Goal: Task Accomplishment & Management: Use online tool/utility

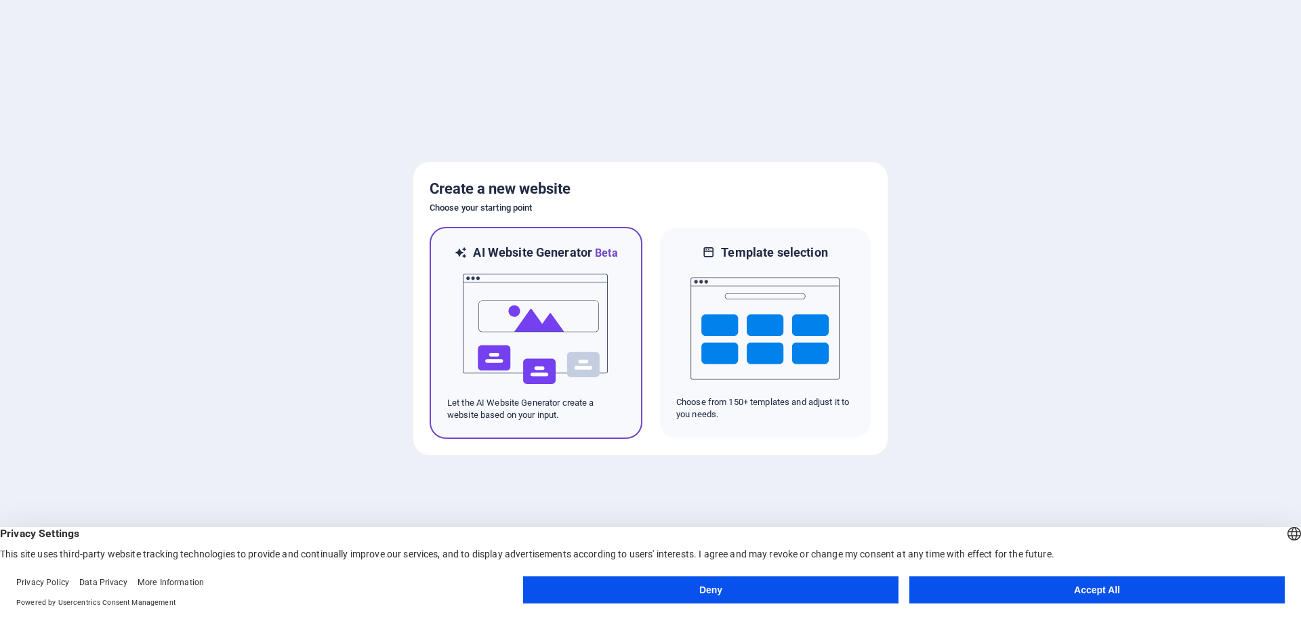
click at [548, 323] on img at bounding box center [535, 330] width 149 height 136
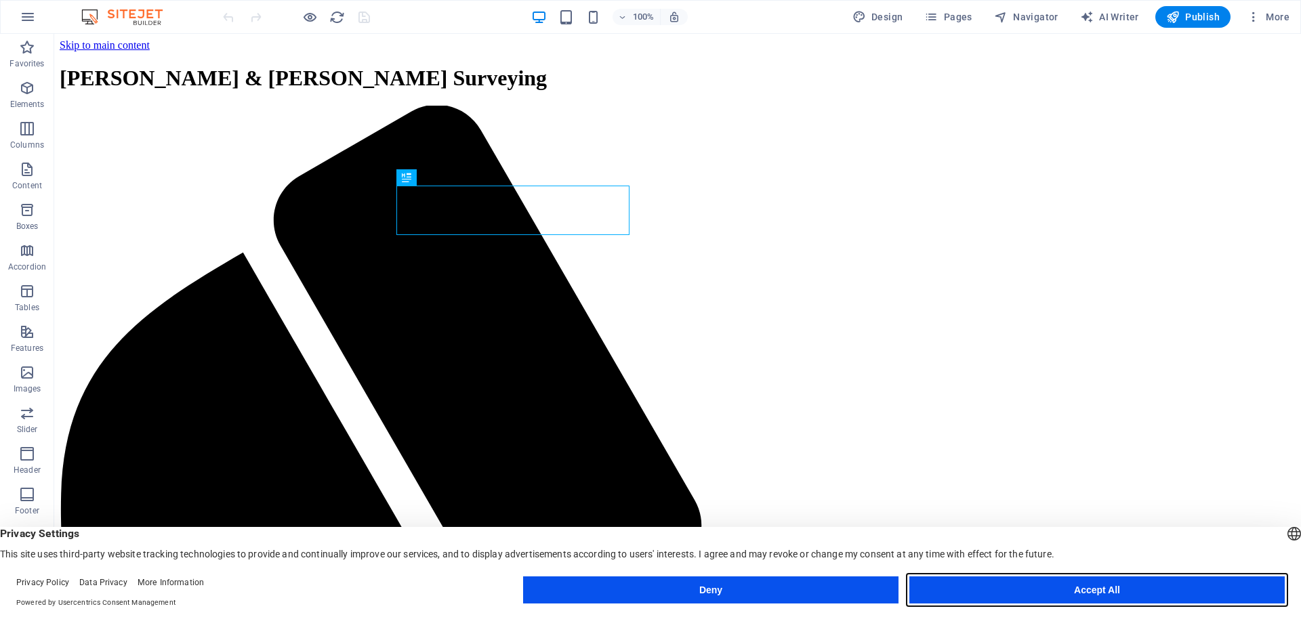
click at [1086, 592] on button "Accept All" at bounding box center [1096, 590] width 375 height 27
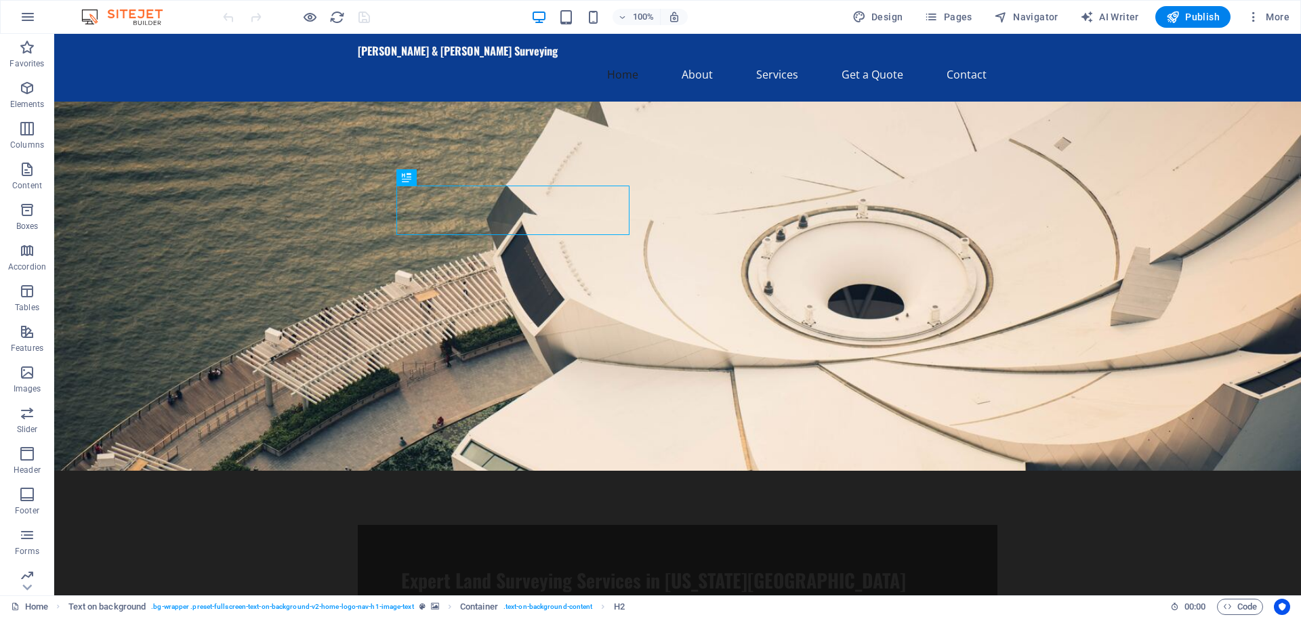
click at [1091, 191] on figure at bounding box center [677, 286] width 1247 height 369
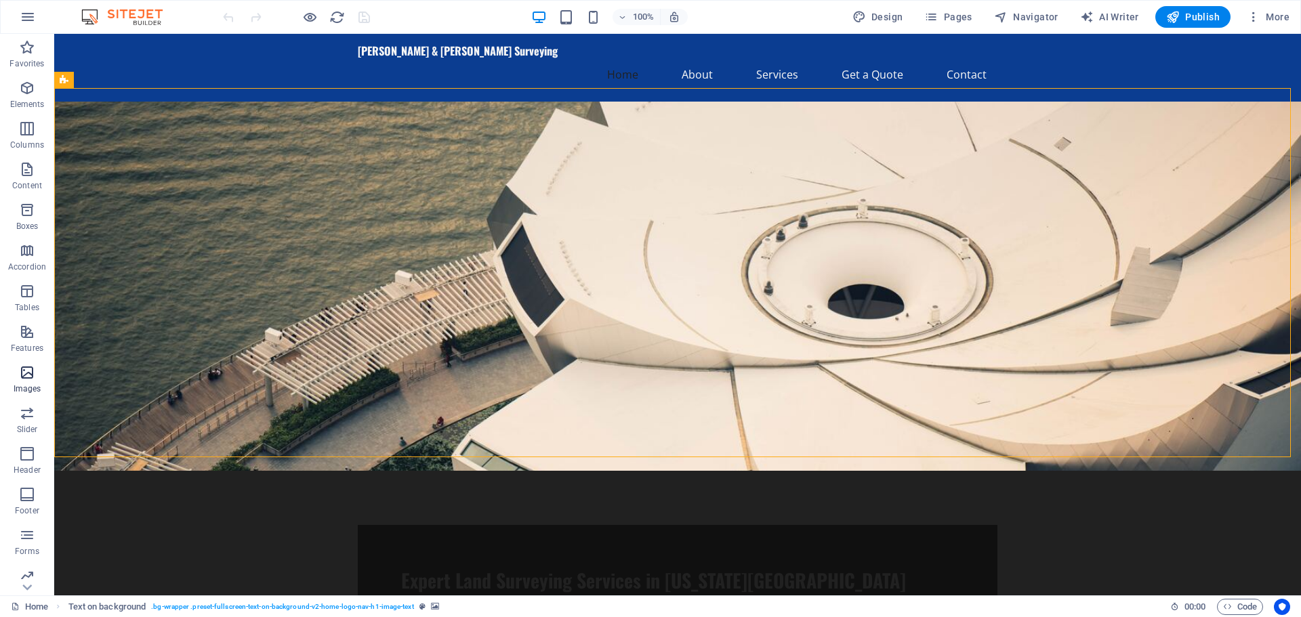
click at [28, 376] on icon "button" at bounding box center [27, 373] width 16 height 16
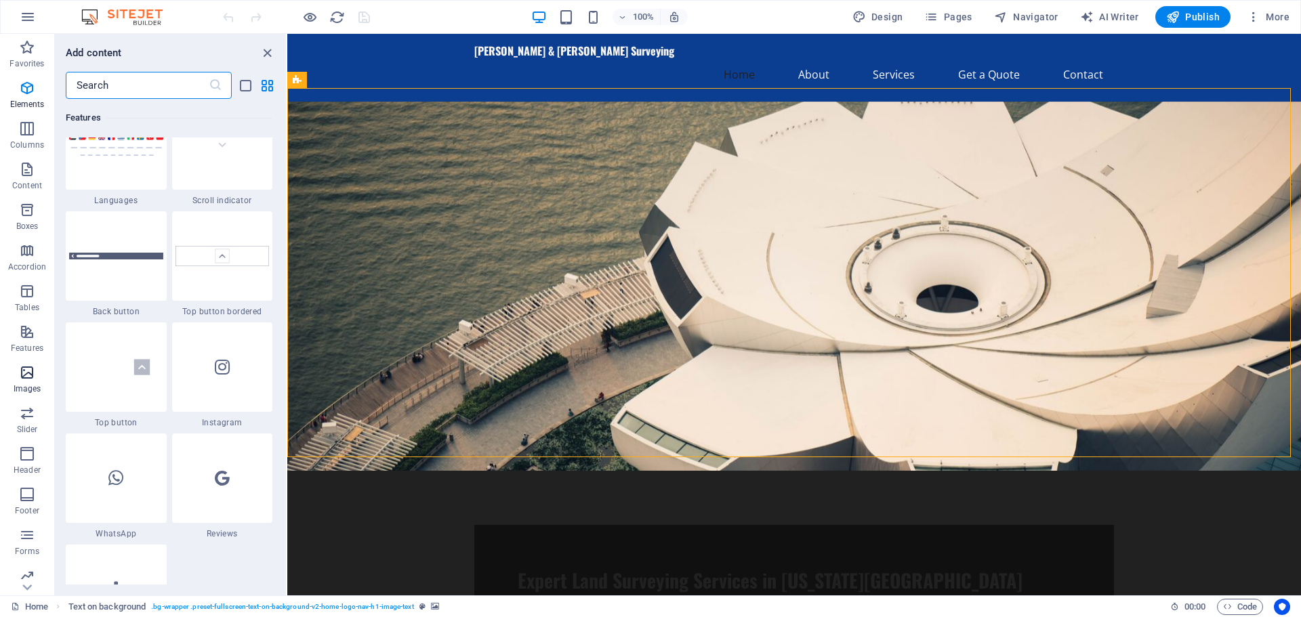
scroll to position [6871, 0]
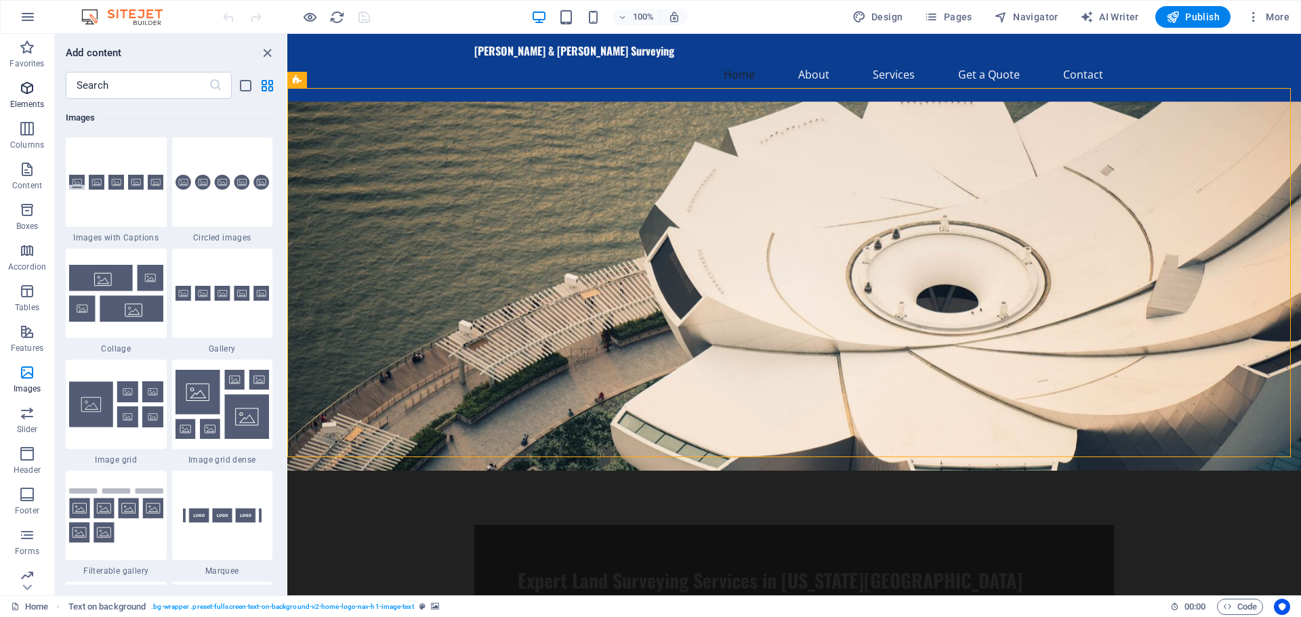
click at [24, 86] on icon "button" at bounding box center [27, 88] width 16 height 16
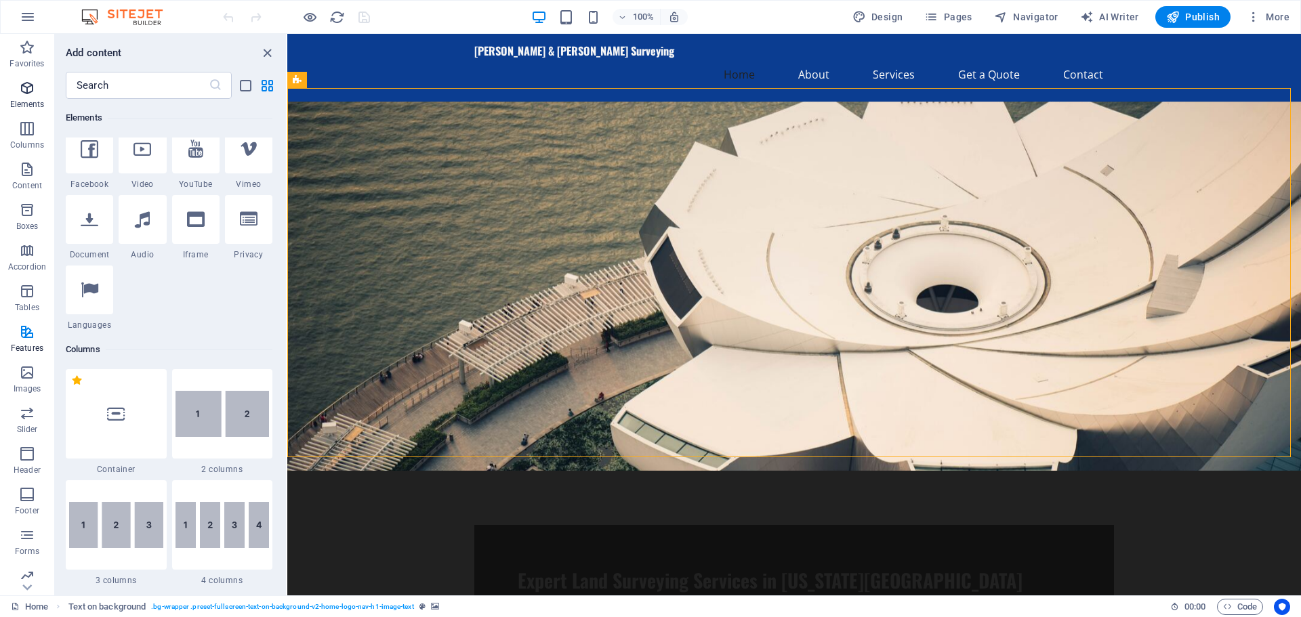
scroll to position [144, 0]
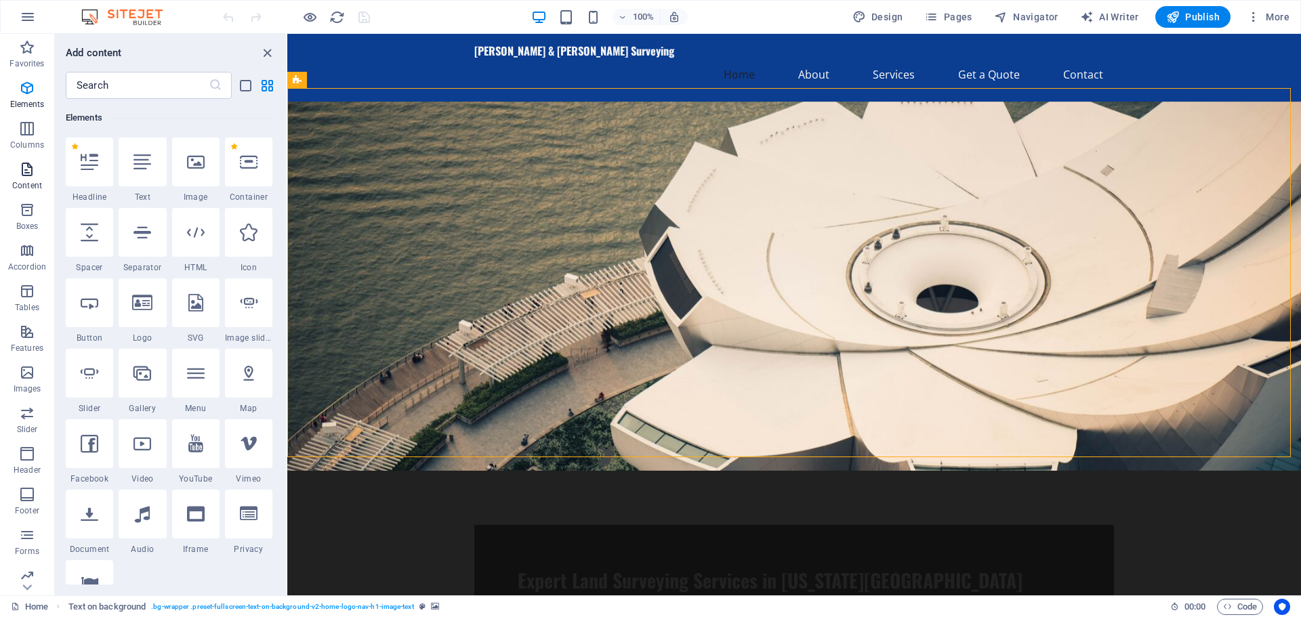
click at [26, 168] on icon "button" at bounding box center [27, 169] width 16 height 16
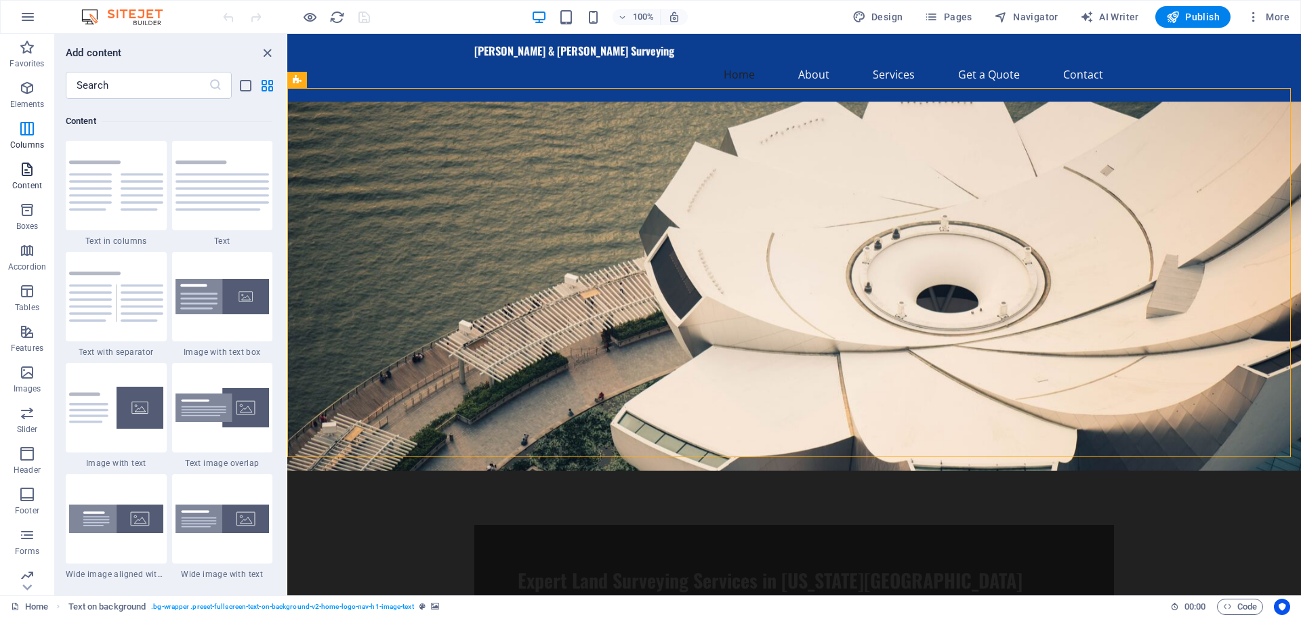
scroll to position [2371, 0]
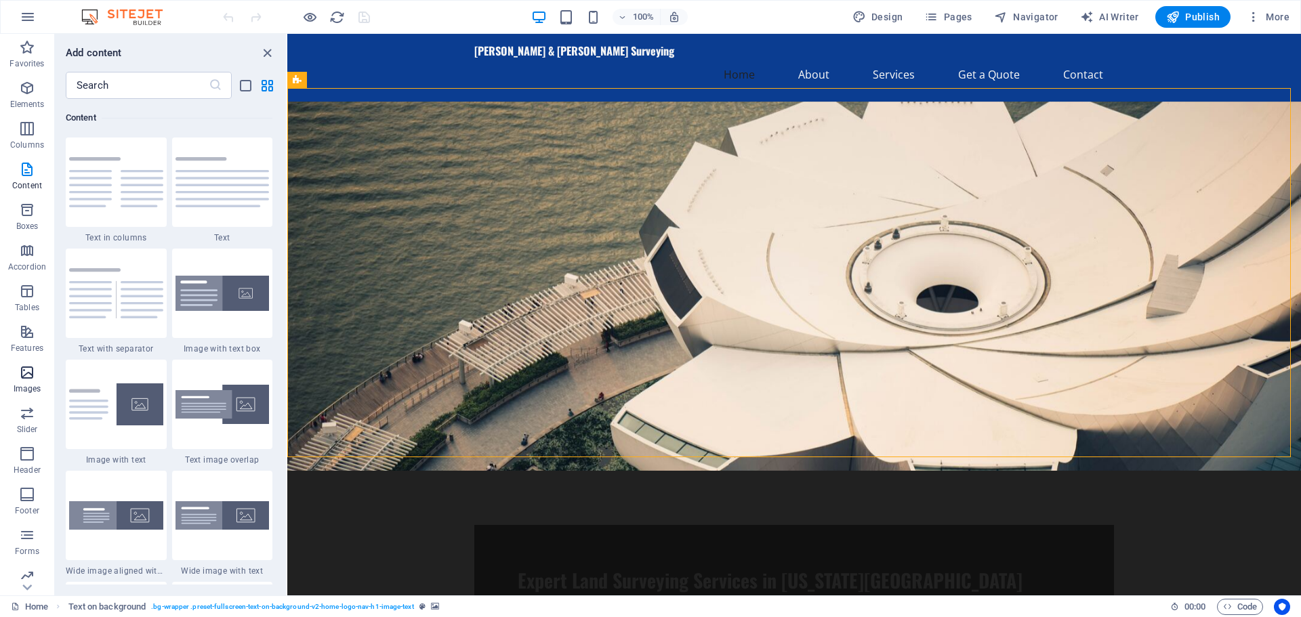
click at [29, 369] on icon "button" at bounding box center [27, 373] width 16 height 16
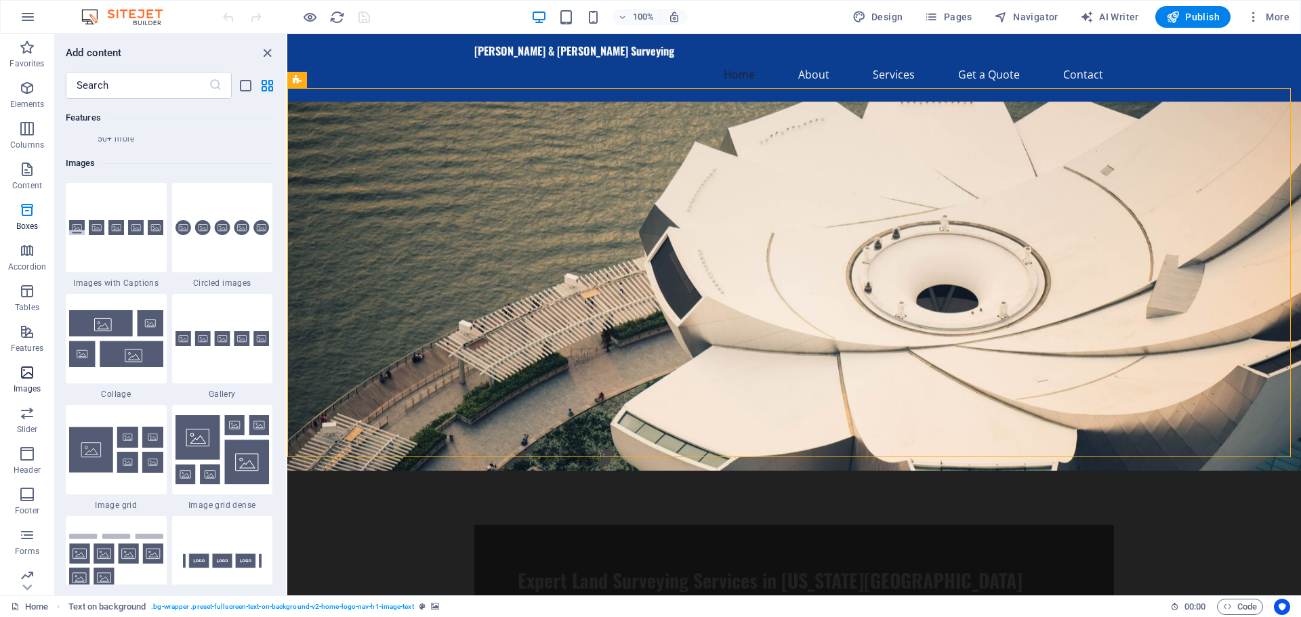
scroll to position [6871, 0]
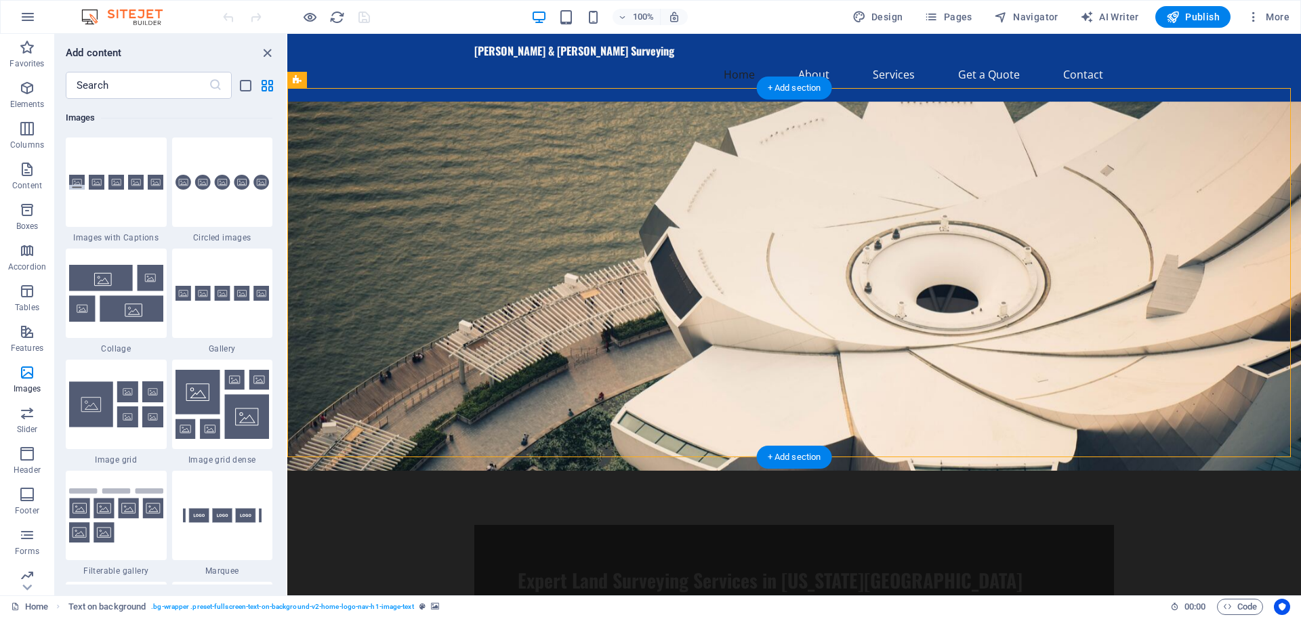
click at [986, 232] on figure at bounding box center [794, 286] width 1014 height 369
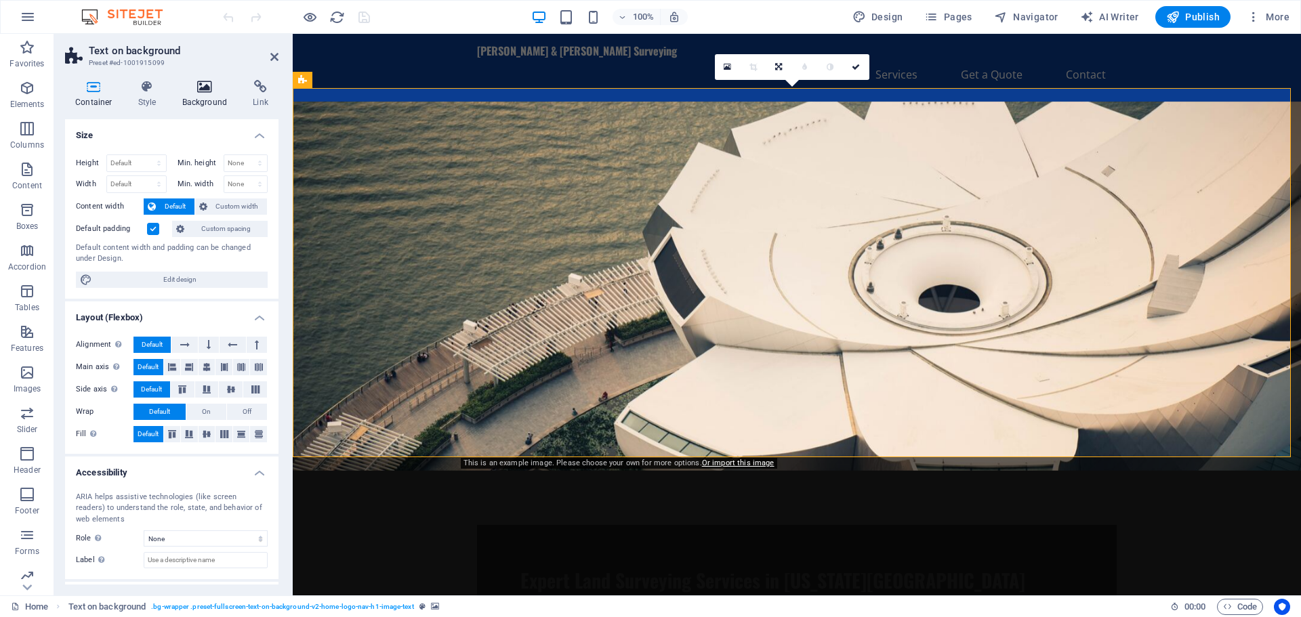
click at [205, 88] on icon at bounding box center [205, 87] width 66 height 14
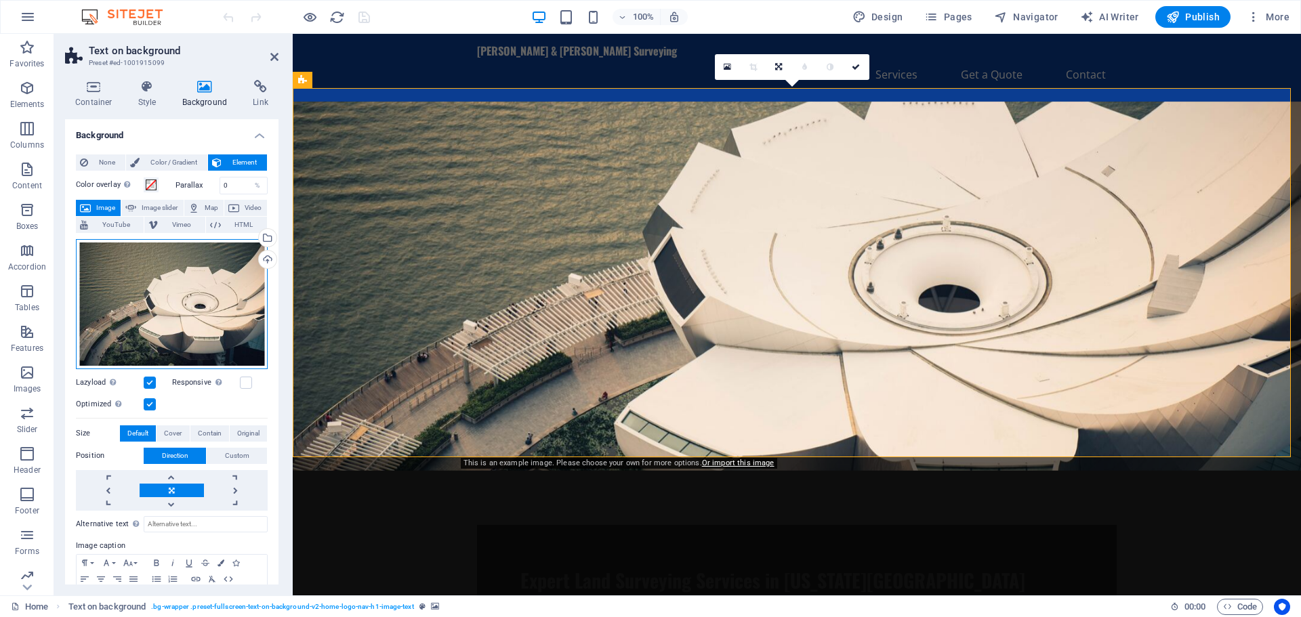
click at [178, 303] on div "Drag files here, click to choose files or select files from Files or our free s…" at bounding box center [172, 304] width 192 height 130
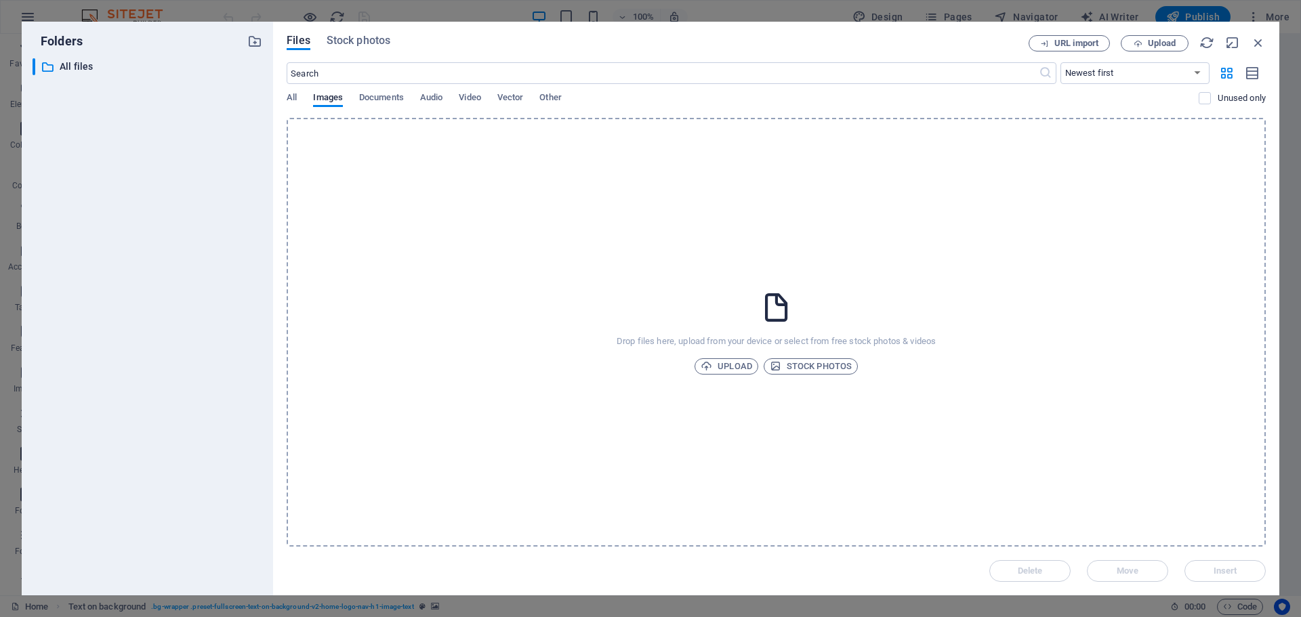
click at [541, 285] on div "Drop files here, upload from your device or select from free stock photos & vid…" at bounding box center [776, 332] width 979 height 429
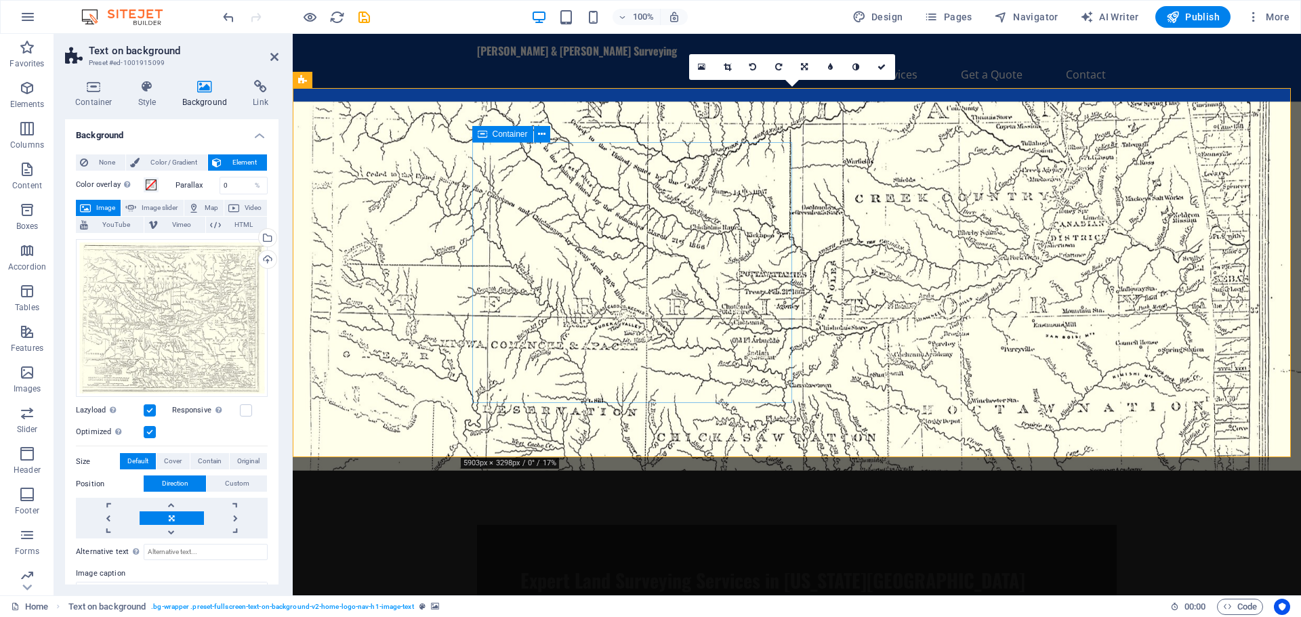
click at [760, 525] on div "Expert Land Surveying Services in Oklahoma City At Pollard & Whited Surveying, …" at bounding box center [797, 610] width 640 height 171
click at [929, 164] on figure at bounding box center [797, 286] width 1008 height 369
click at [274, 58] on icon at bounding box center [274, 56] width 8 height 11
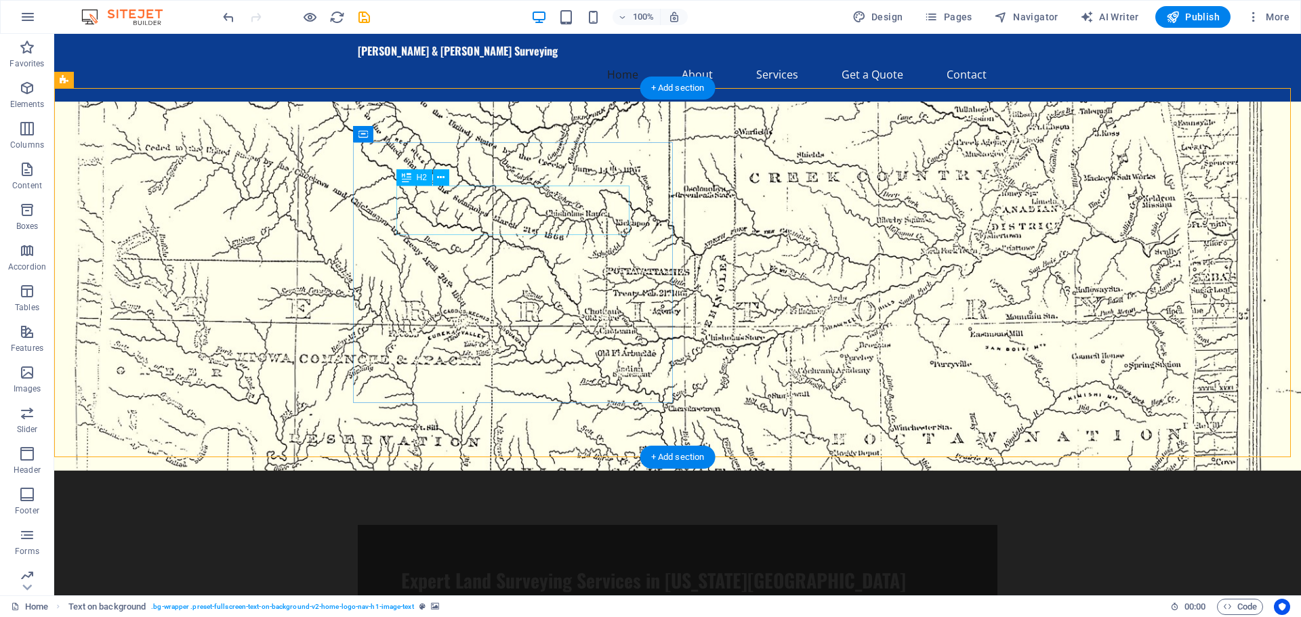
click at [524, 569] on div "Expert Land Surveying Services in Oklahoma City" at bounding box center [677, 581] width 553 height 24
click at [491, 569] on div "Expert Land Surveying Services in Oklahoma City" at bounding box center [677, 581] width 553 height 24
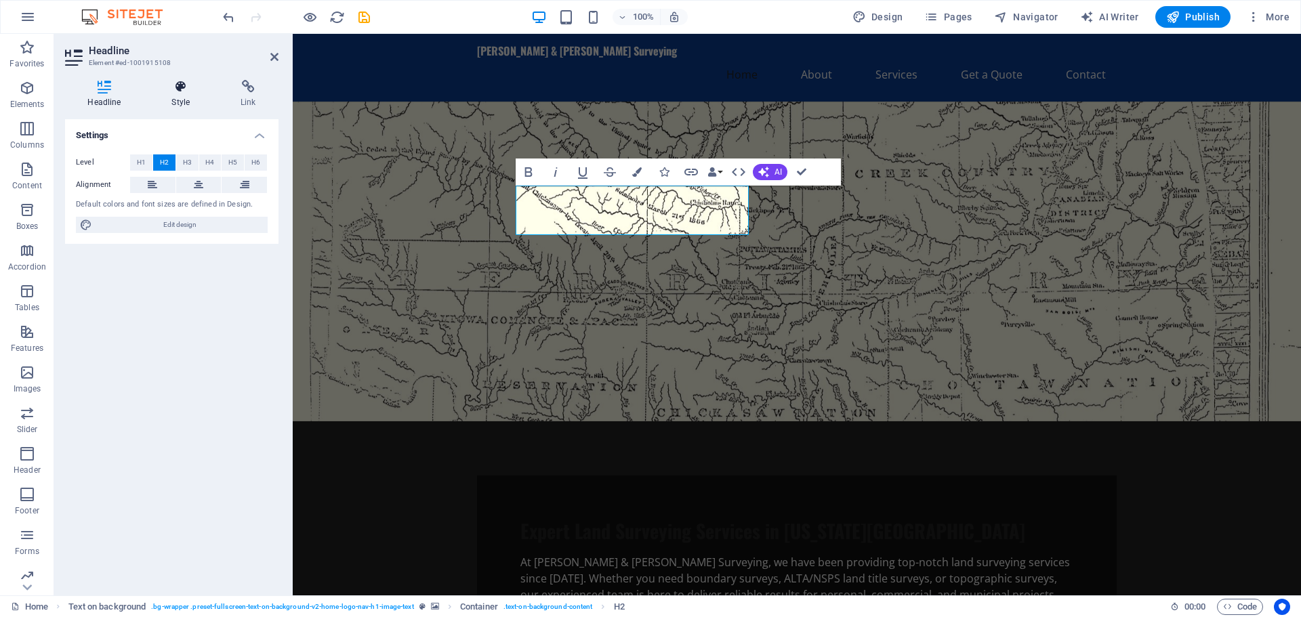
click at [177, 97] on h4 "Style" at bounding box center [183, 94] width 69 height 28
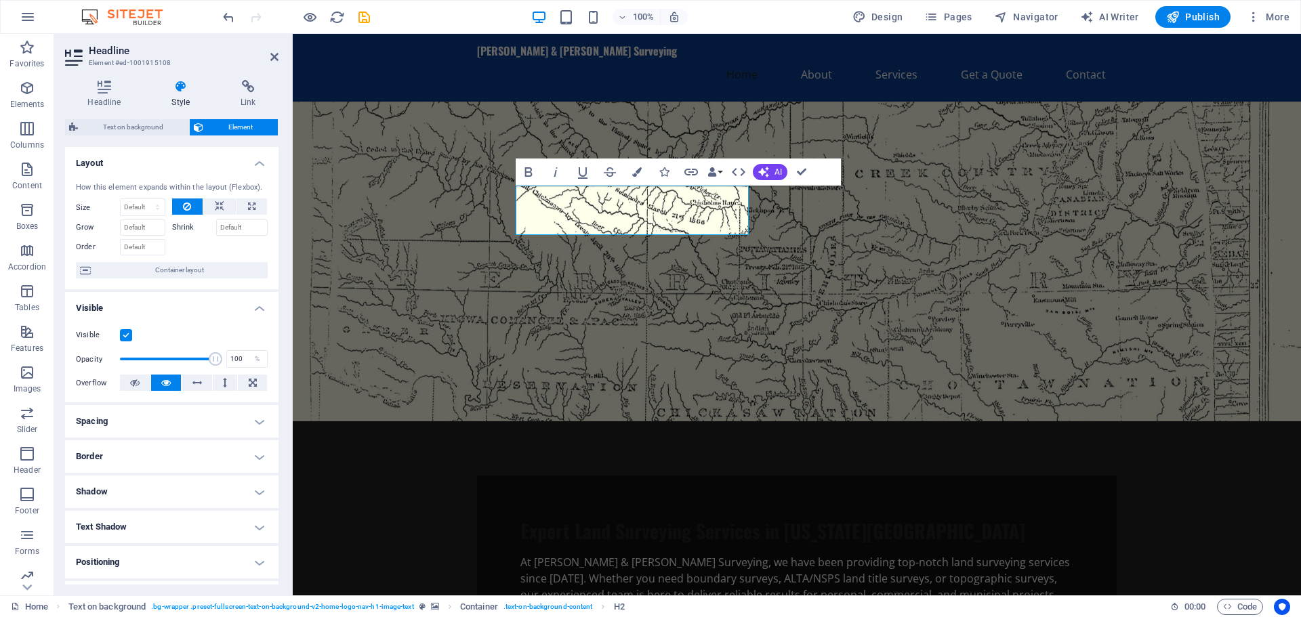
click at [256, 487] on h4 "Shadow" at bounding box center [171, 492] width 213 height 33
drag, startPoint x: 275, startPoint y: 412, endPoint x: 277, endPoint y: 472, distance: 59.7
click at [277, 472] on div "Layout How this element expands within the layout (Flexbox). Size Default auto …" at bounding box center [171, 366] width 213 height 438
drag, startPoint x: 278, startPoint y: 382, endPoint x: 281, endPoint y: 482, distance: 100.3
click at [281, 482] on div "Headline Style Link Settings Level H1 H2 H3 H4 H5 H6 Alignment Default colors a…" at bounding box center [171, 332] width 235 height 526
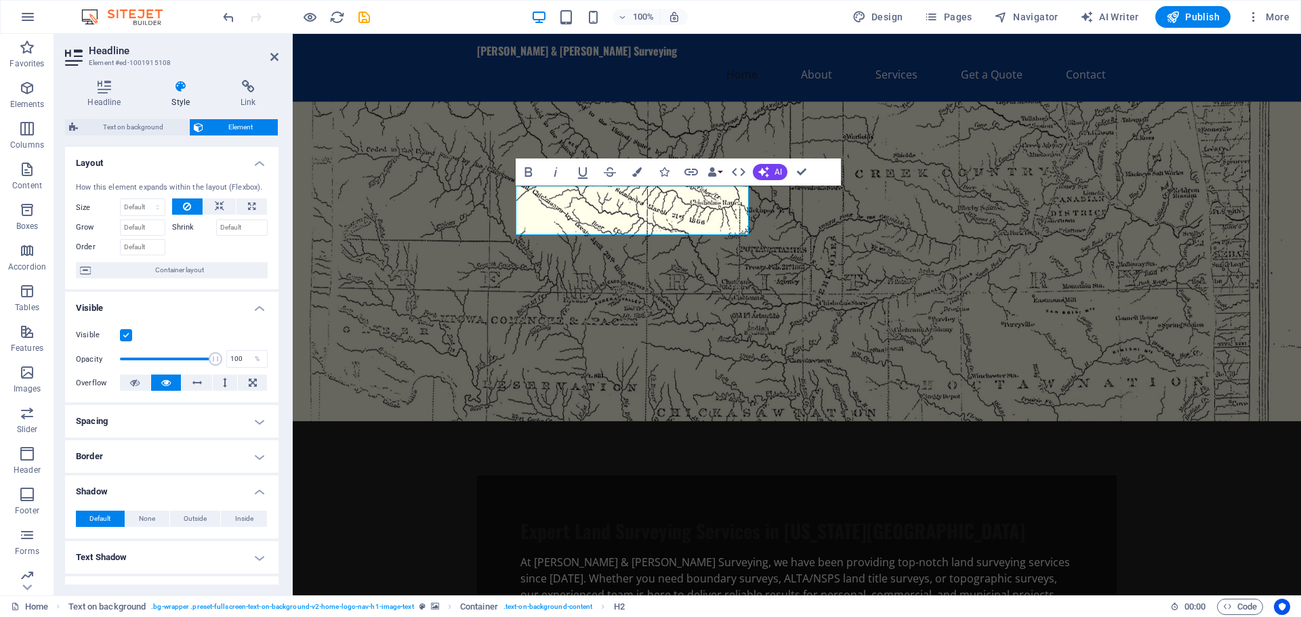
drag, startPoint x: 274, startPoint y: 451, endPoint x: 278, endPoint y: 535, distance: 83.4
click at [278, 535] on div "Headline Style Link Settings Level H1 H2 H3 H4 H5 H6 Alignment Default colors a…" at bounding box center [171, 332] width 235 height 526
click at [725, 519] on h2 "Expert Land Surveying Services in Oklahoma City" at bounding box center [796, 531] width 553 height 24
click at [863, 219] on figure at bounding box center [797, 262] width 1008 height 320
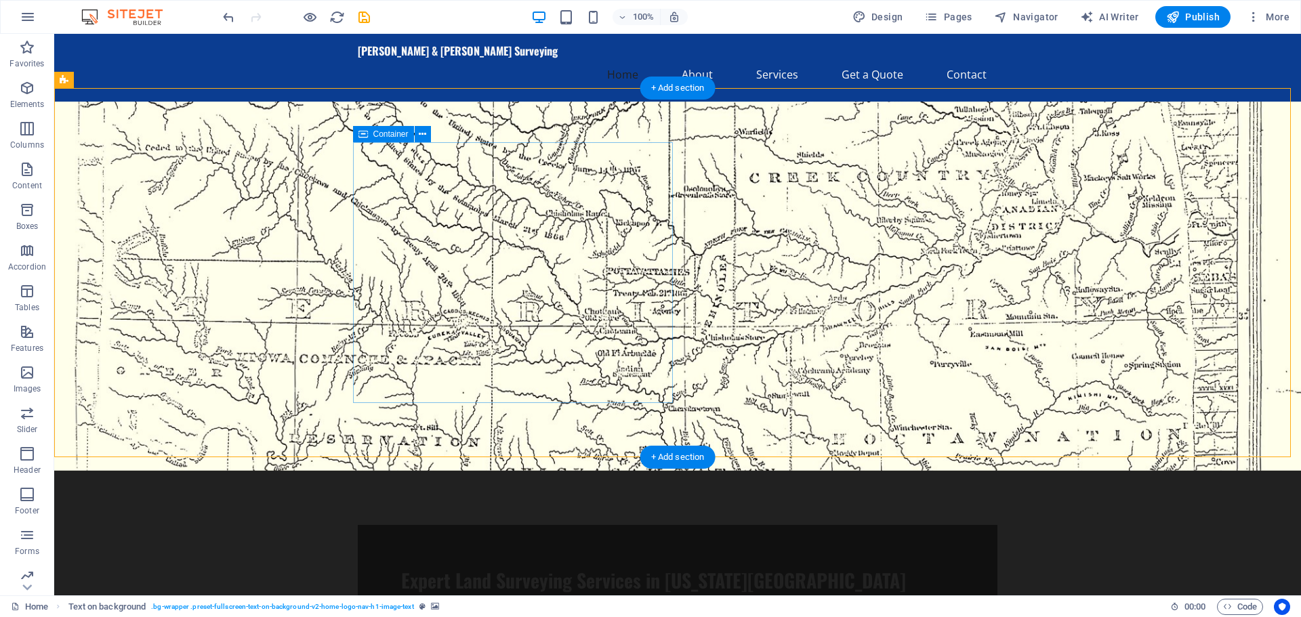
click at [646, 525] on div "Expert Land Surveying Services in Oklahoma City At Pollard & Whited Surveying, …" at bounding box center [678, 610] width 640 height 171
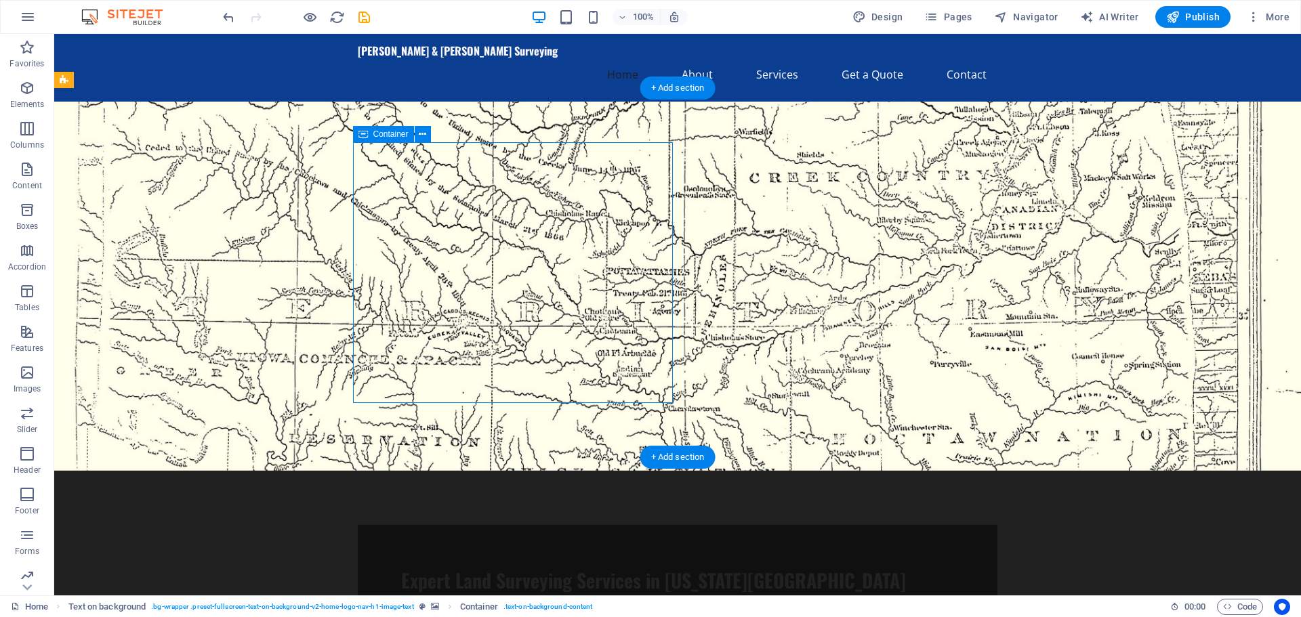
click at [646, 525] on div "Expert Land Surveying Services in Oklahoma City At Pollard & Whited Surveying, …" at bounding box center [678, 610] width 640 height 171
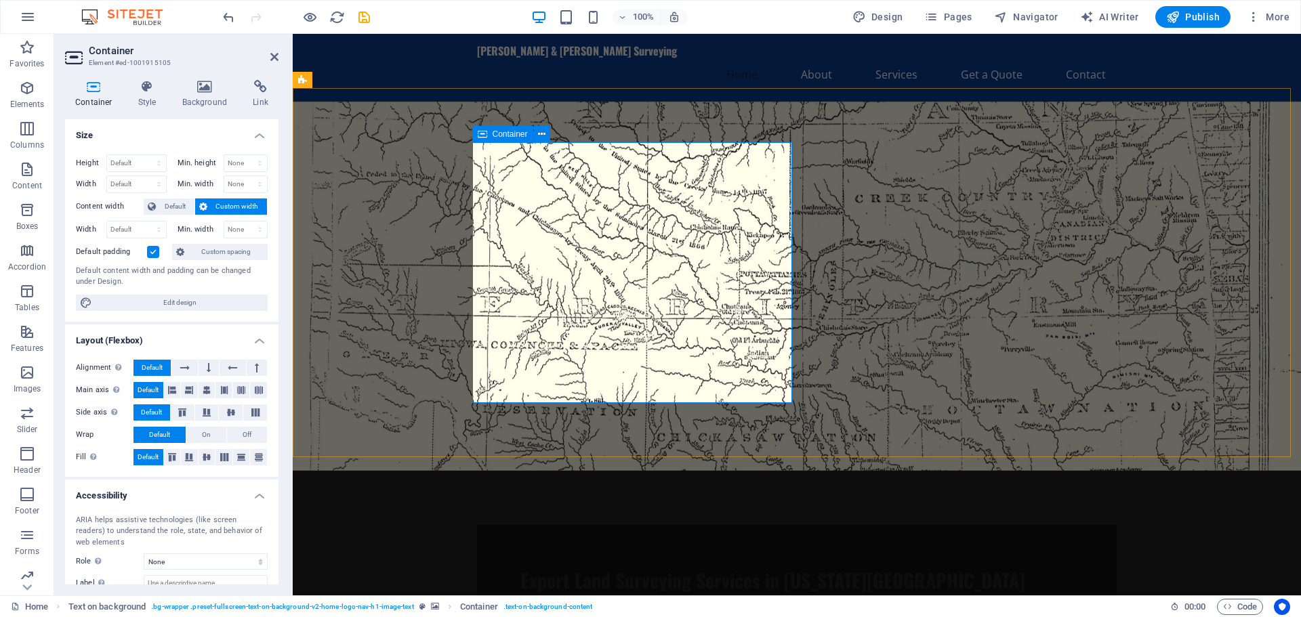
click at [761, 525] on div "Expert Land Surveying Services in Oklahoma City At Pollard & Whited Surveying, …" at bounding box center [797, 610] width 640 height 171
click at [198, 85] on icon at bounding box center [205, 87] width 66 height 14
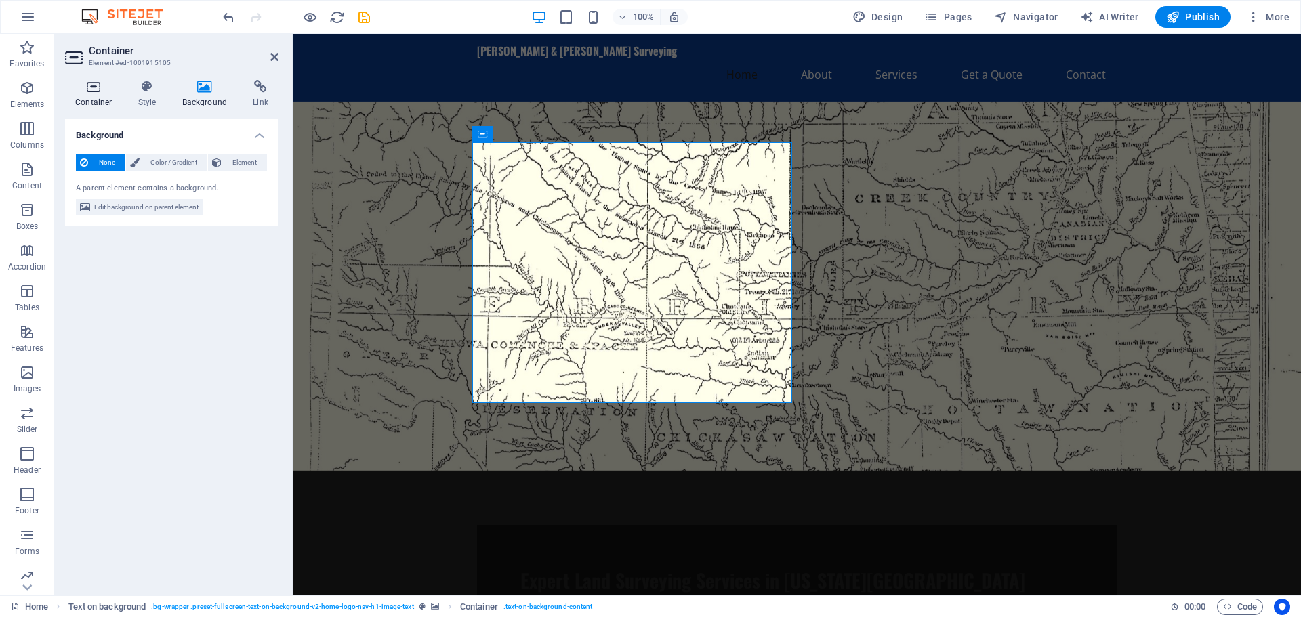
click at [94, 89] on icon at bounding box center [94, 87] width 58 height 14
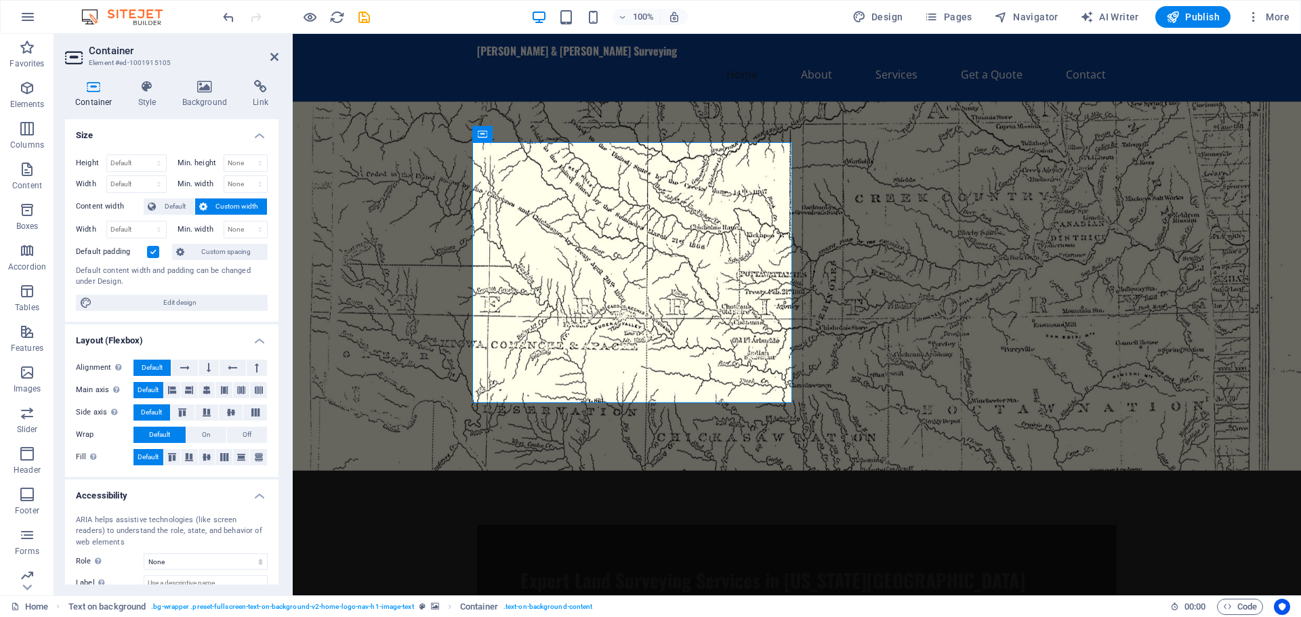
click at [907, 357] on figure at bounding box center [797, 286] width 1008 height 369
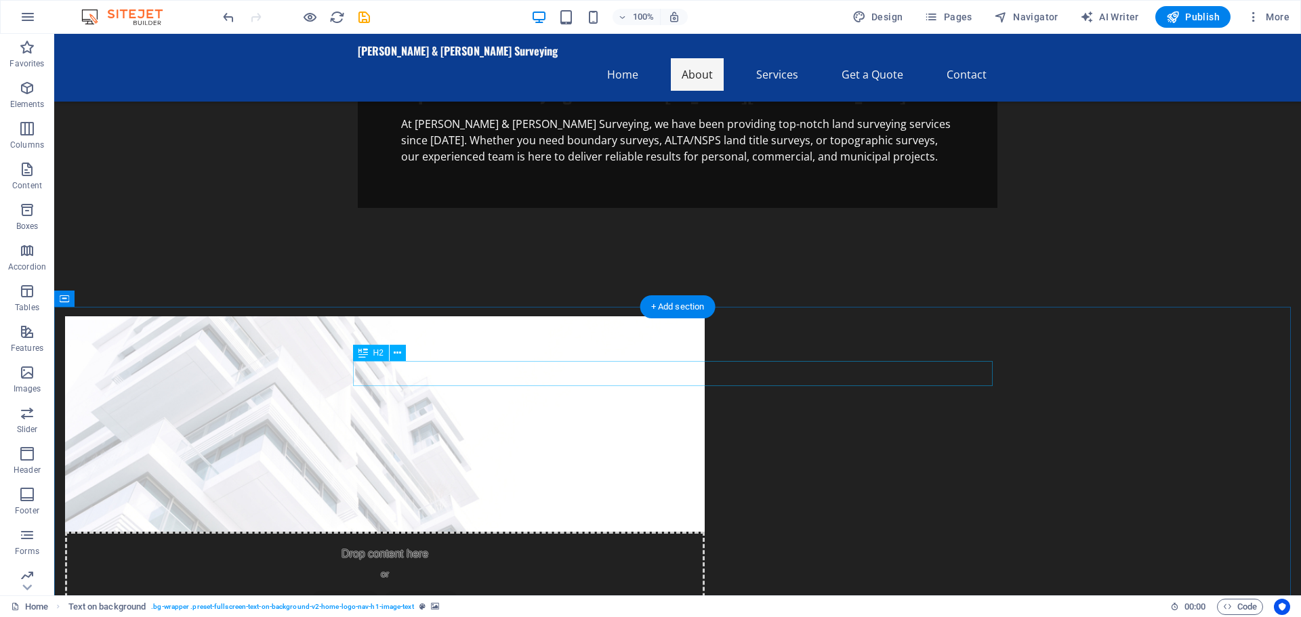
scroll to position [339, 0]
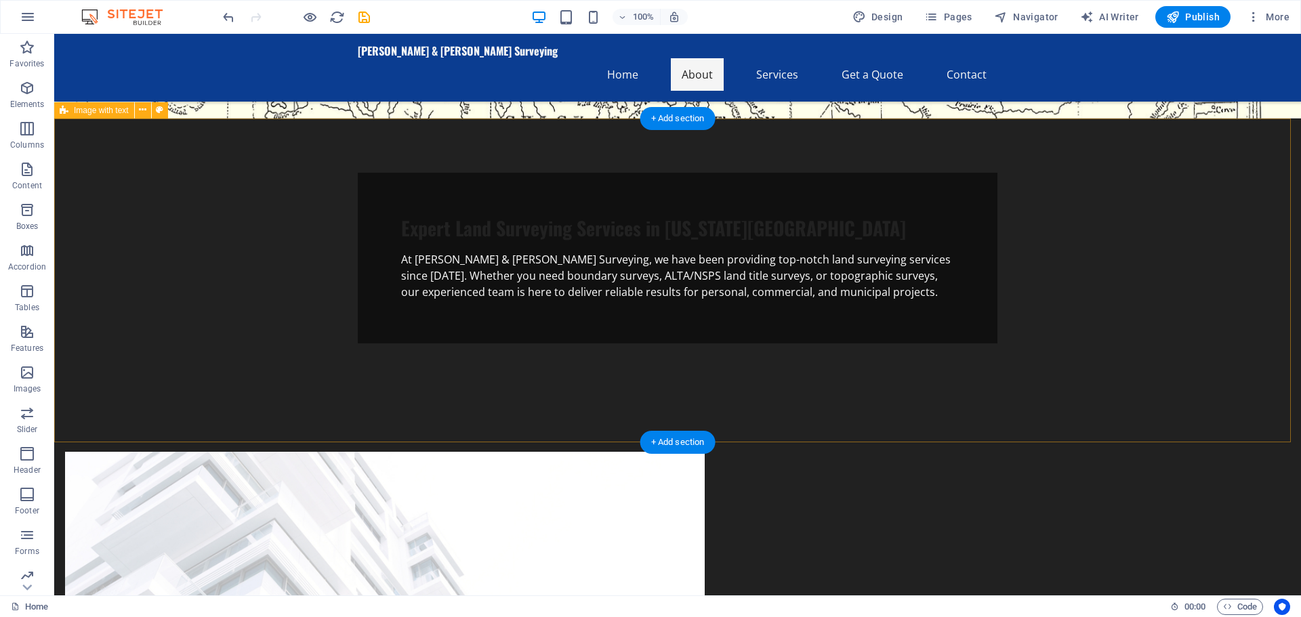
click at [494, 452] on figure at bounding box center [385, 559] width 640 height 215
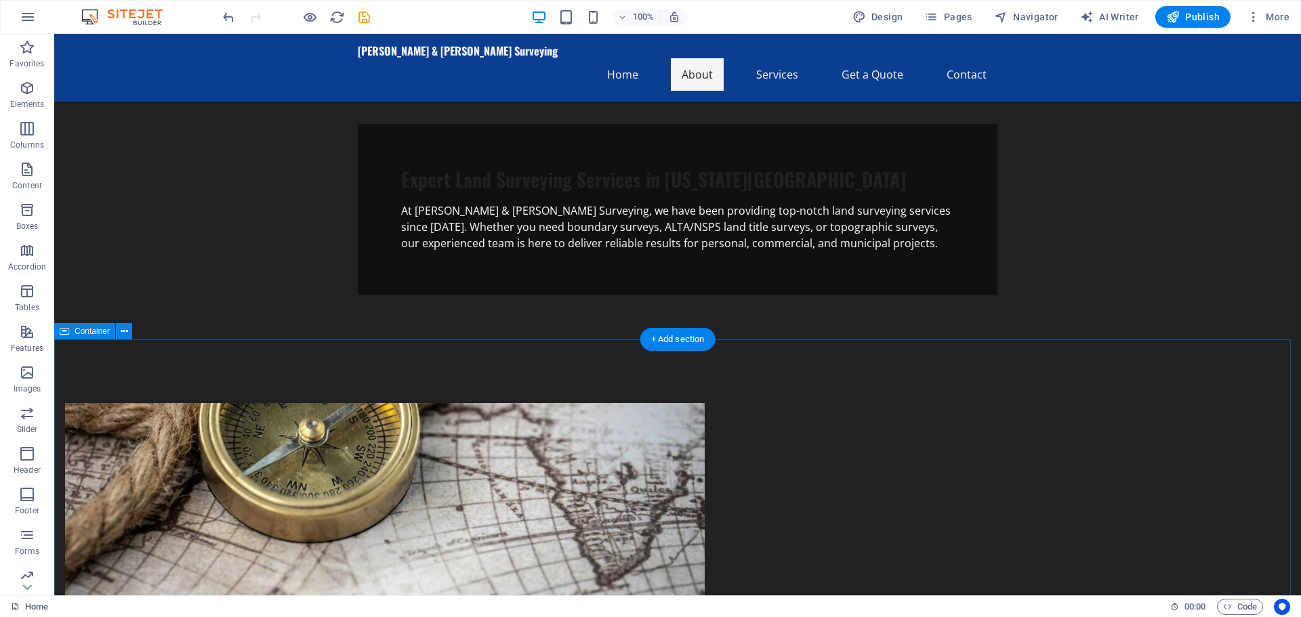
scroll to position [0, 0]
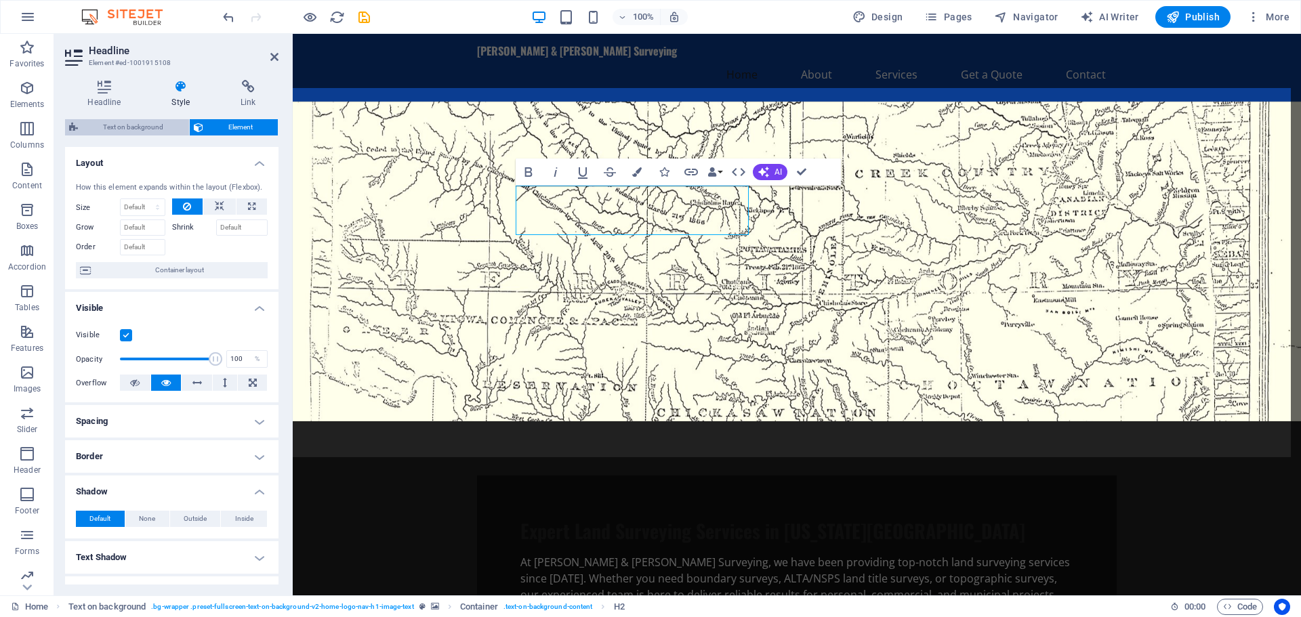
click at [133, 128] on span "Text on background" at bounding box center [133, 127] width 103 height 16
select select "%"
select select "rem"
select select "px"
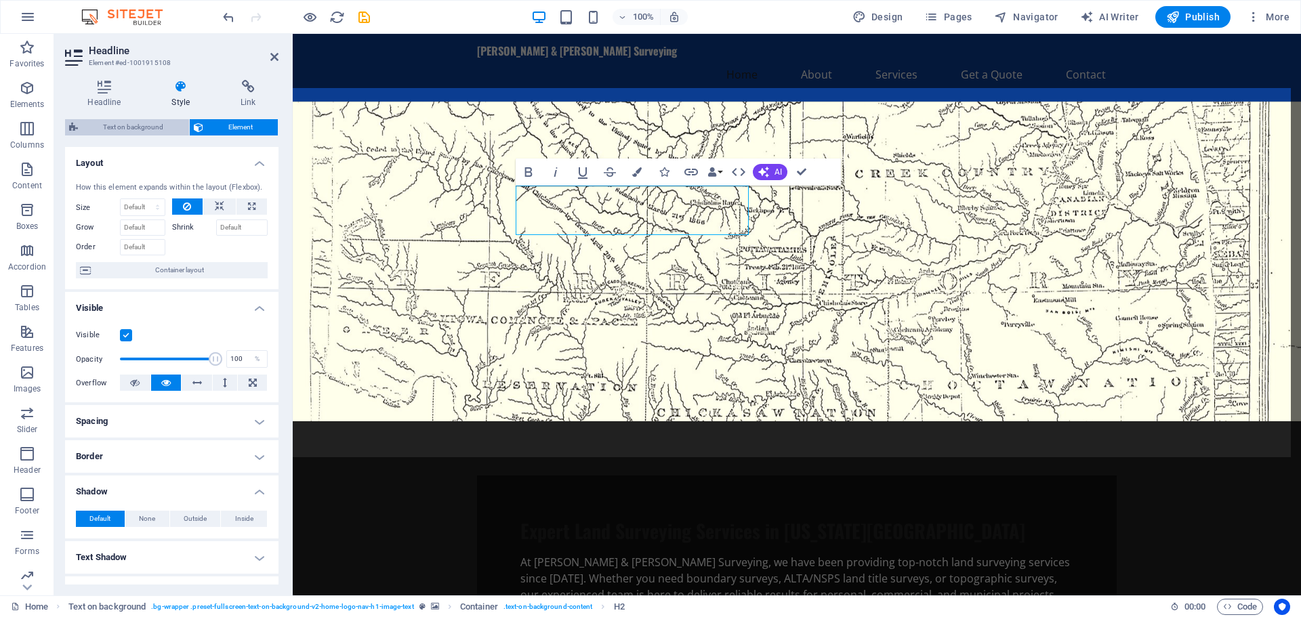
select select "preset-fullscreen-text-on-background-v2-home-logo-nav-h1-image-text"
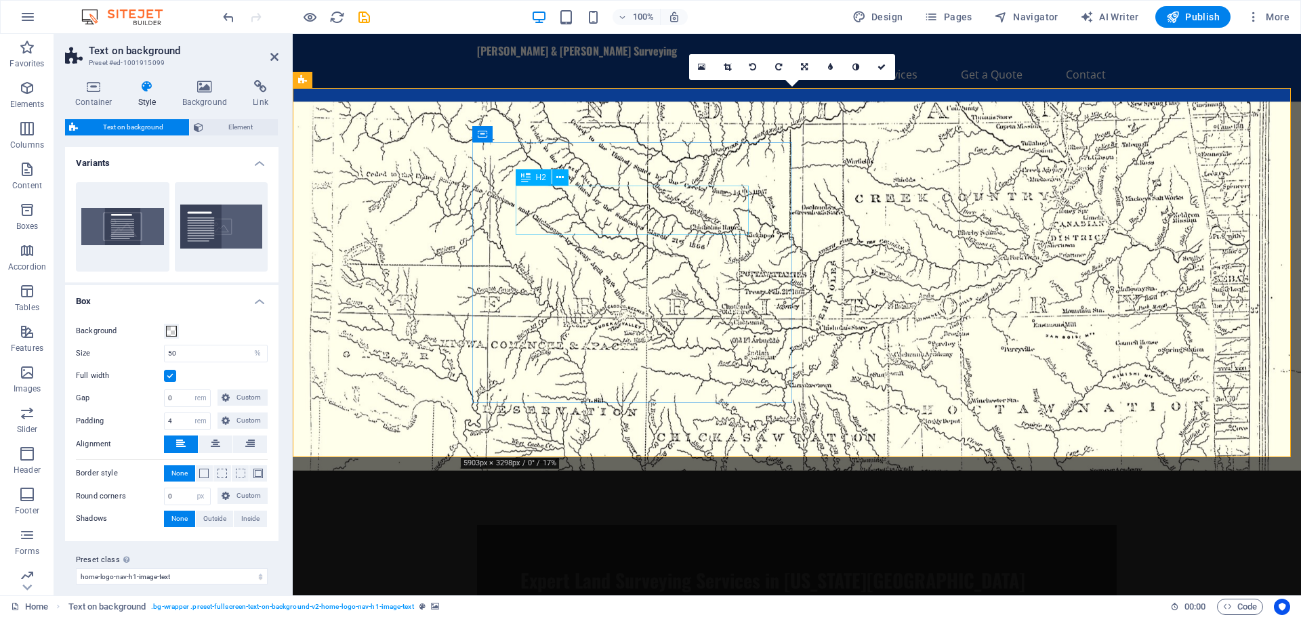
click at [598, 569] on div "Expert Land Surveying Services in Oklahoma City" at bounding box center [796, 581] width 553 height 24
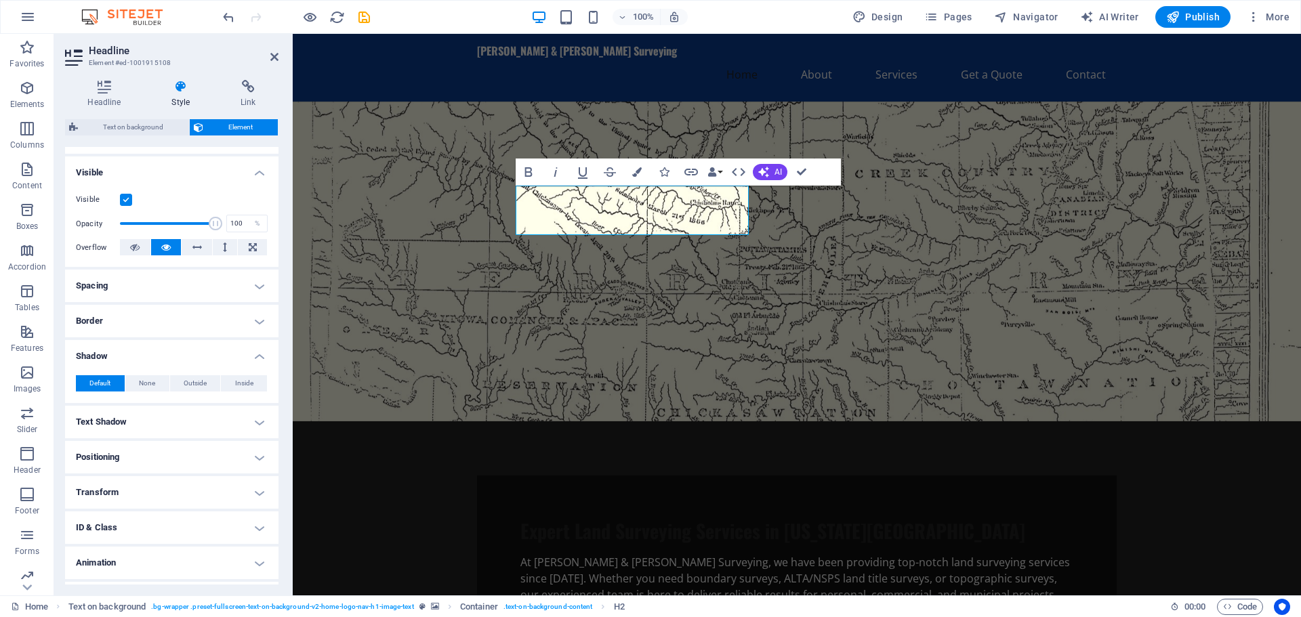
scroll to position [165, 0]
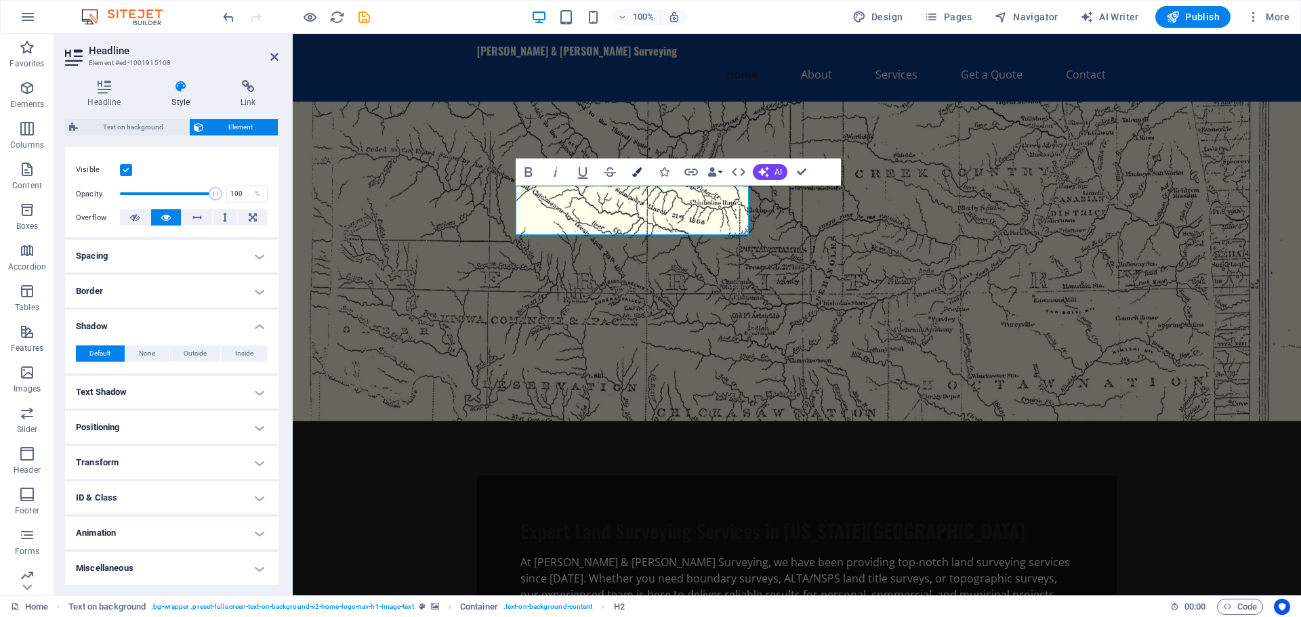
click at [640, 171] on icon "button" at bounding box center [636, 171] width 9 height 9
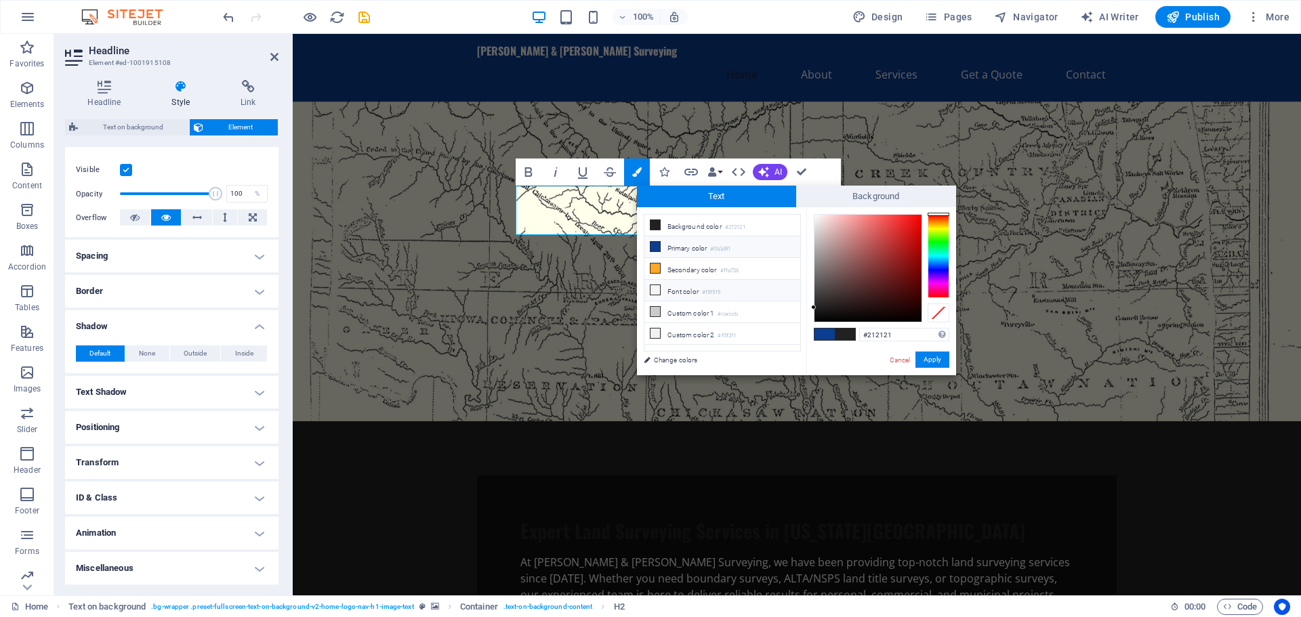
click at [674, 289] on li "Font color #f5f5f5" at bounding box center [722, 291] width 156 height 22
type input "#f5f5f5"
click at [934, 355] on button "Apply" at bounding box center [932, 360] width 34 height 16
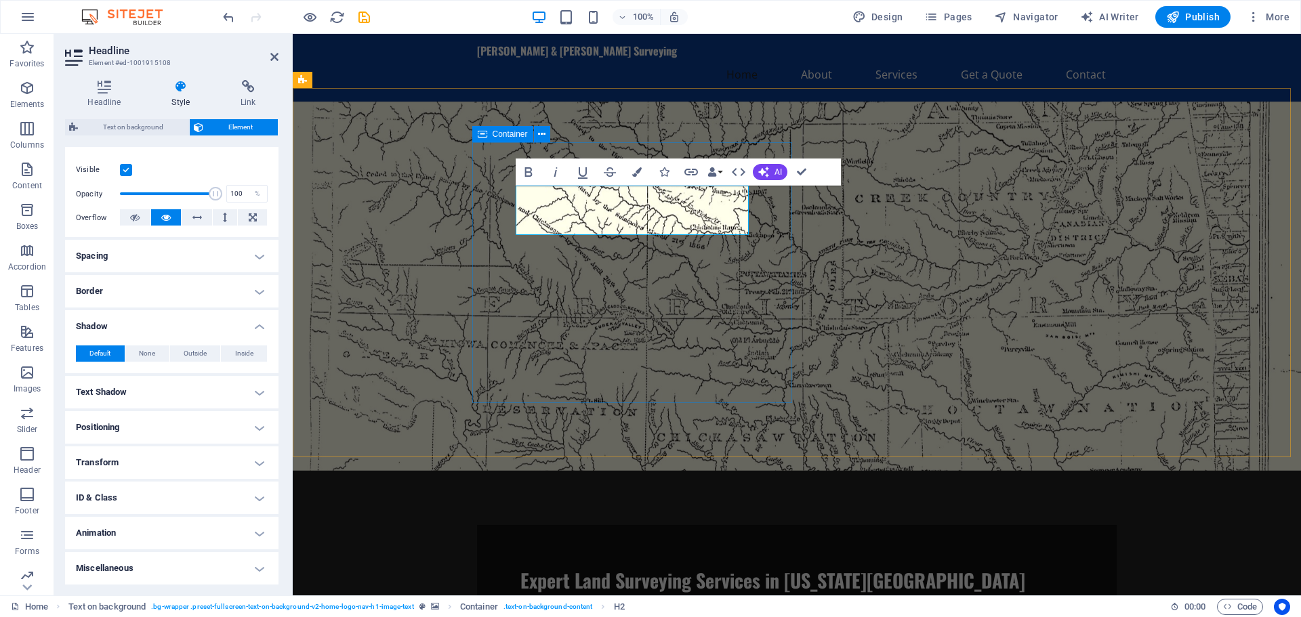
click at [775, 525] on div "Expert Land Surveying Services in Oklahoma City At Pollard & Whited Surveying, …" at bounding box center [797, 610] width 640 height 171
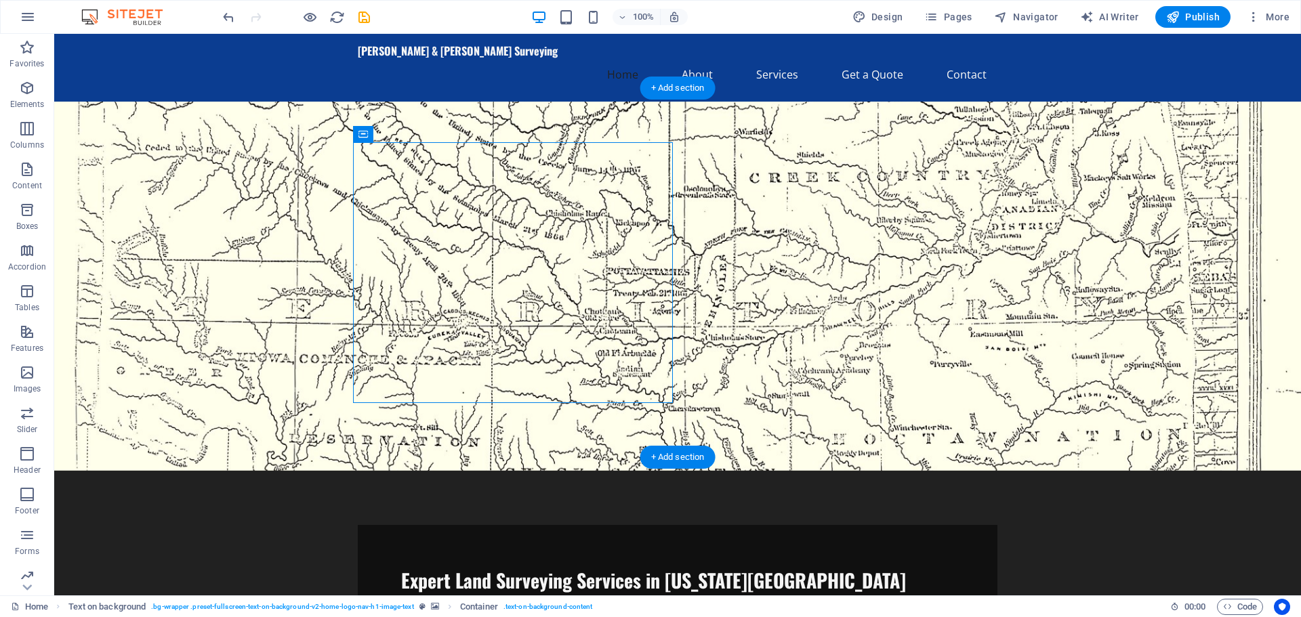
click at [863, 352] on figure at bounding box center [677, 286] width 1247 height 369
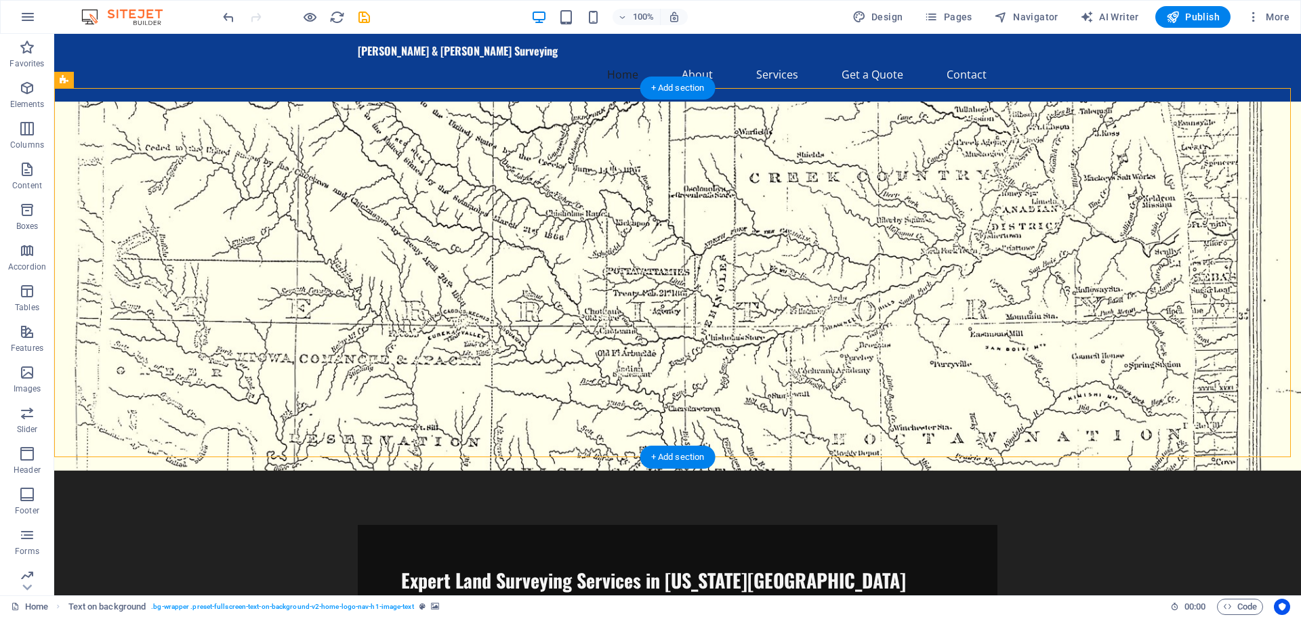
click at [873, 295] on figure at bounding box center [677, 286] width 1247 height 369
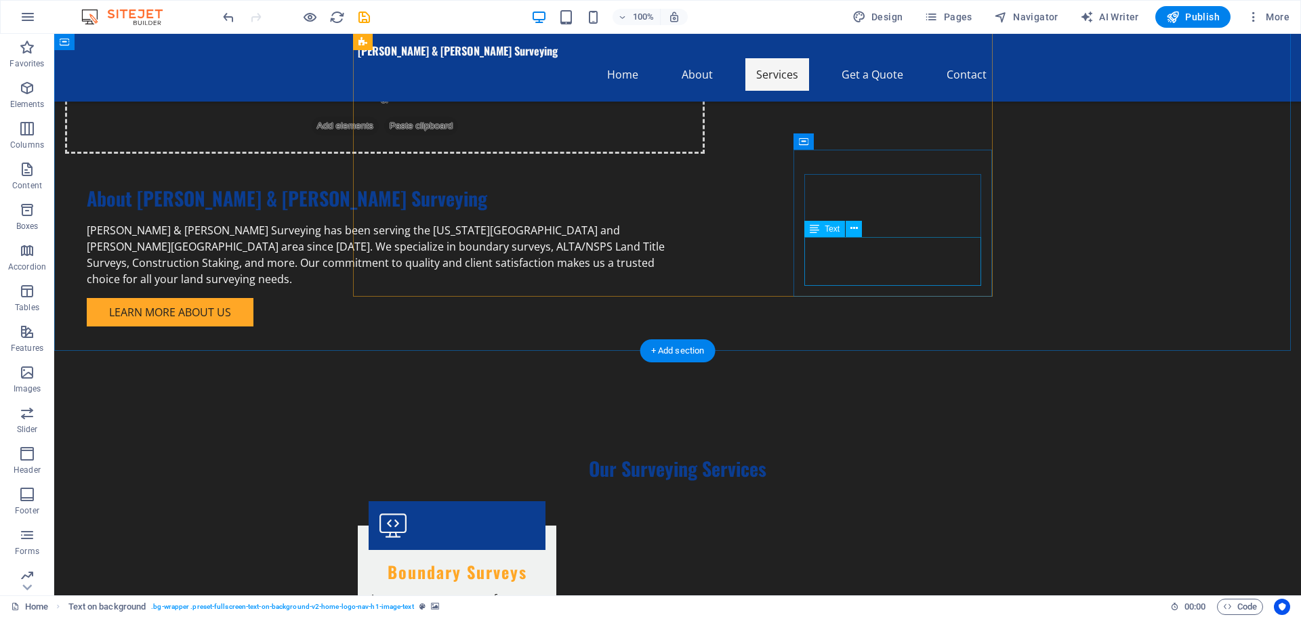
scroll to position [1390, 0]
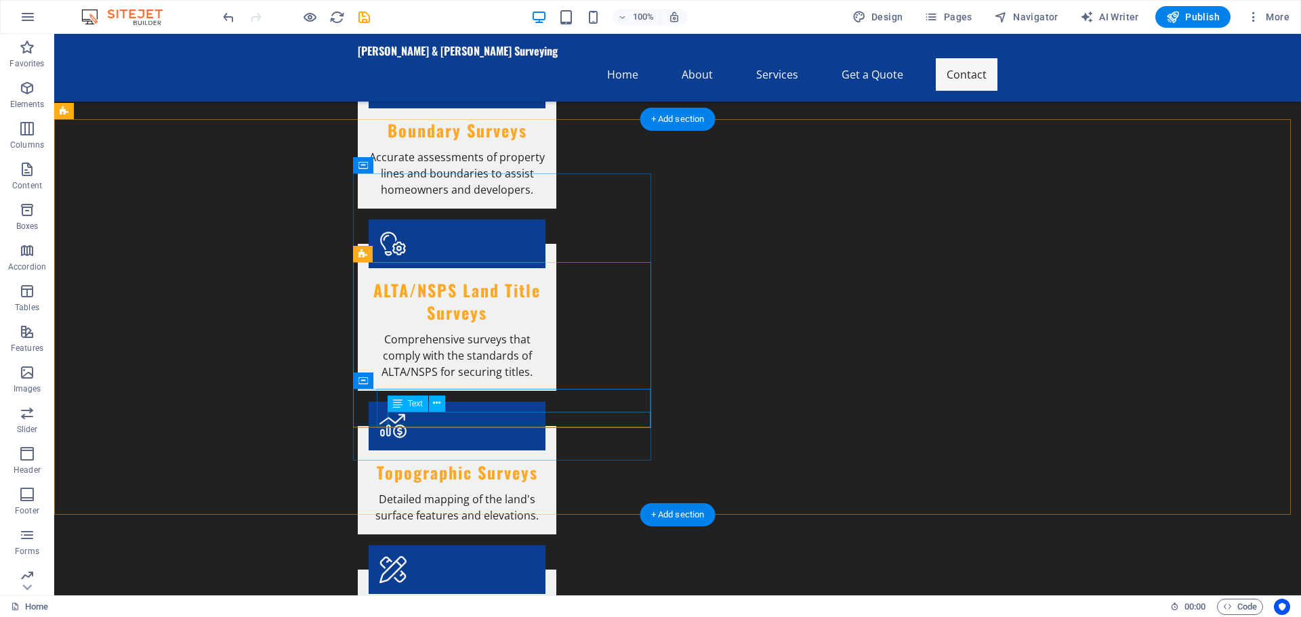
drag, startPoint x: 518, startPoint y: 424, endPoint x: 535, endPoint y: 415, distance: 18.8
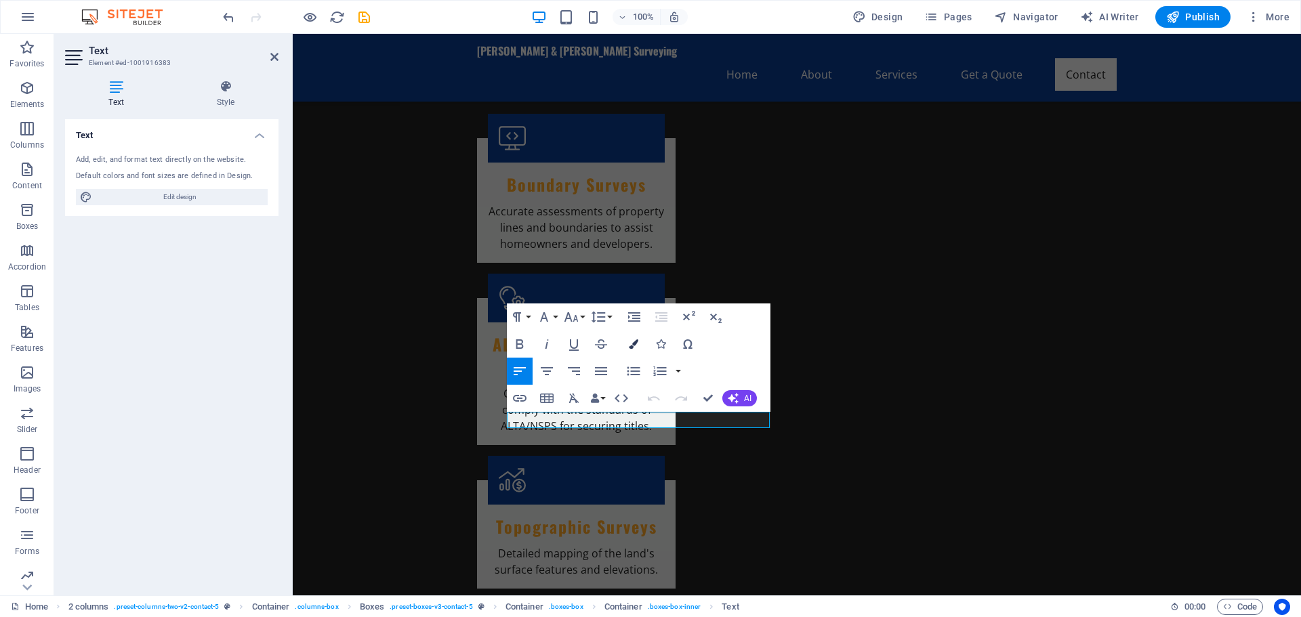
click at [632, 344] on icon "button" at bounding box center [633, 343] width 9 height 9
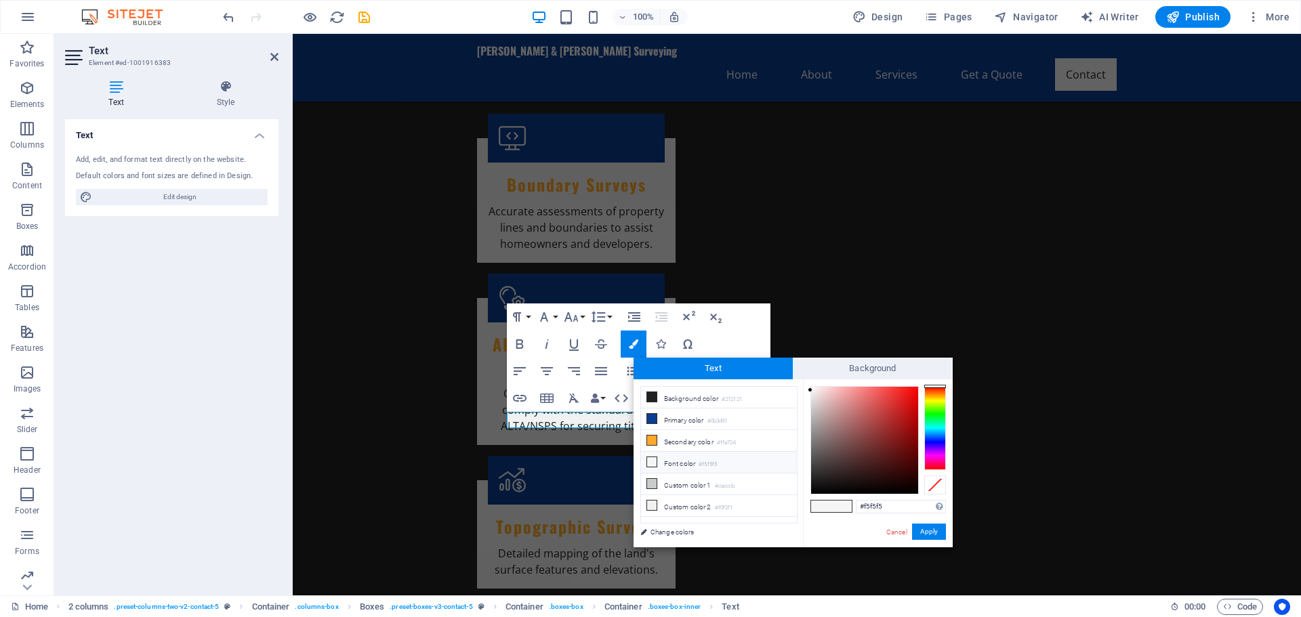
click at [654, 460] on icon at bounding box center [651, 461] width 9 height 9
click at [933, 528] on button "Apply" at bounding box center [929, 532] width 34 height 16
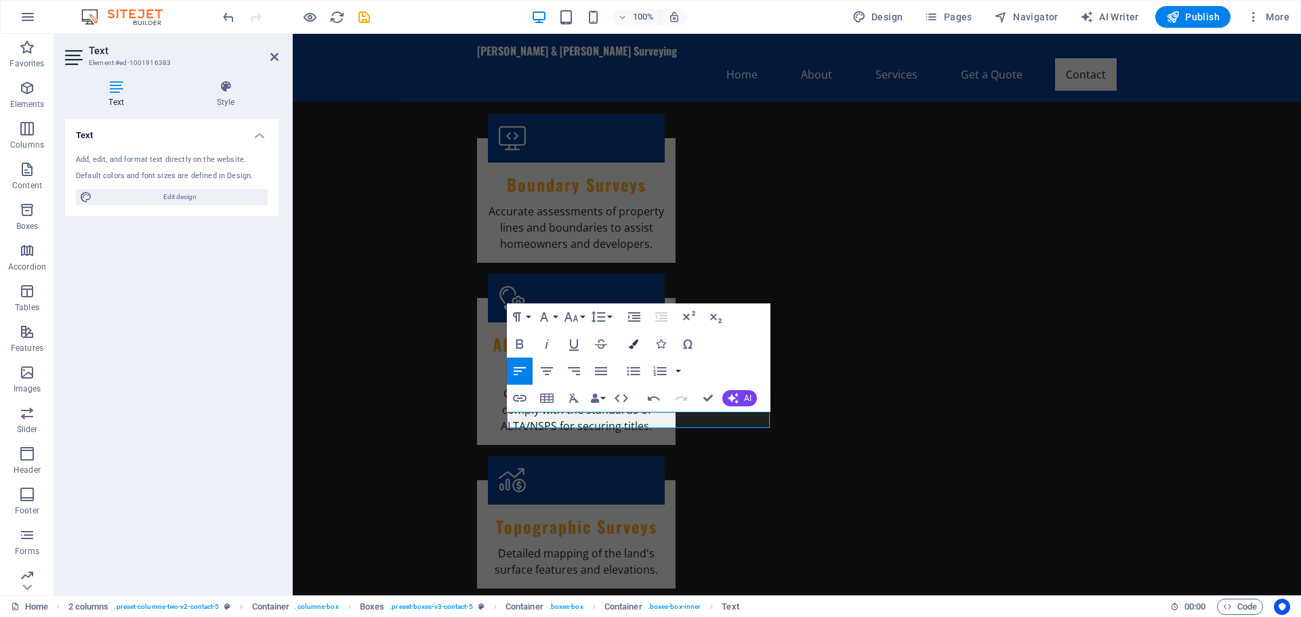
click at [636, 345] on icon "button" at bounding box center [633, 343] width 9 height 9
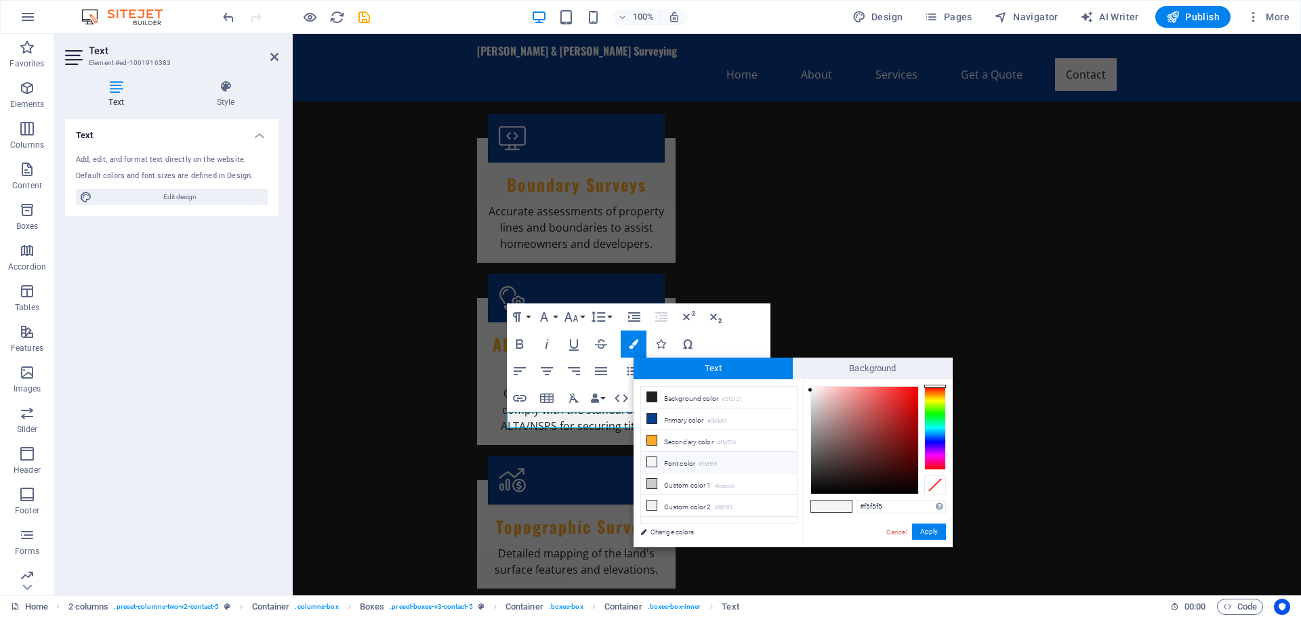
click at [679, 459] on li "Font color #f5f5f5" at bounding box center [719, 463] width 156 height 22
click at [926, 534] on button "Apply" at bounding box center [929, 532] width 34 height 16
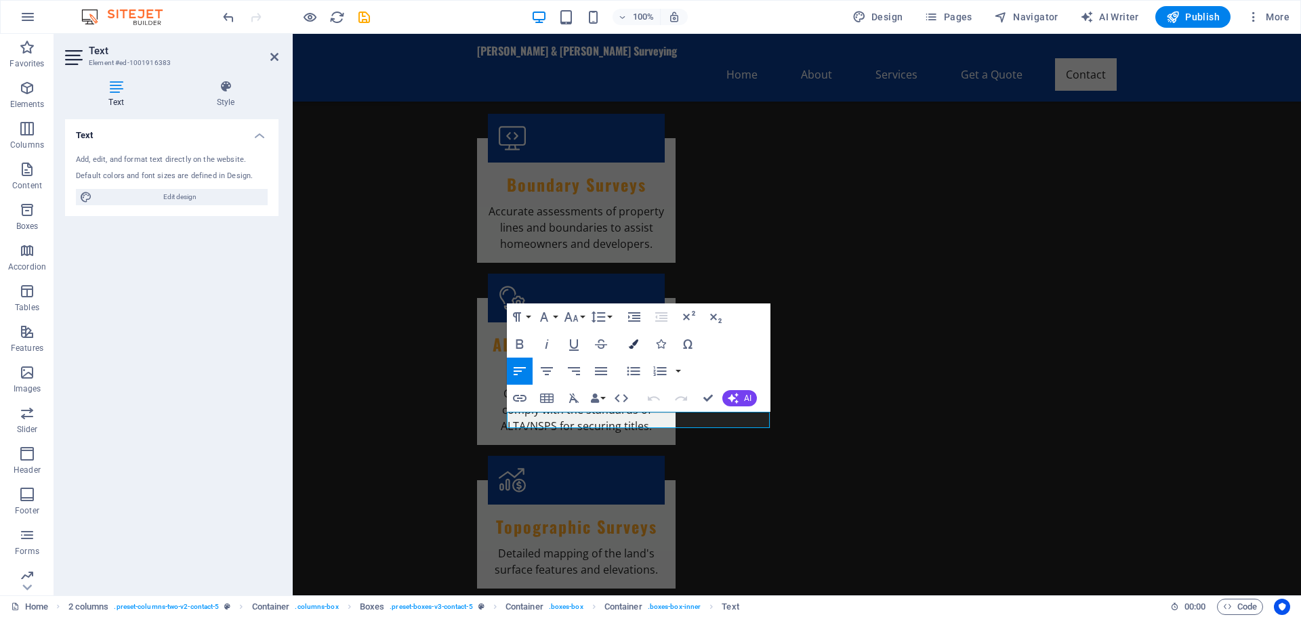
click at [632, 342] on icon "button" at bounding box center [633, 343] width 9 height 9
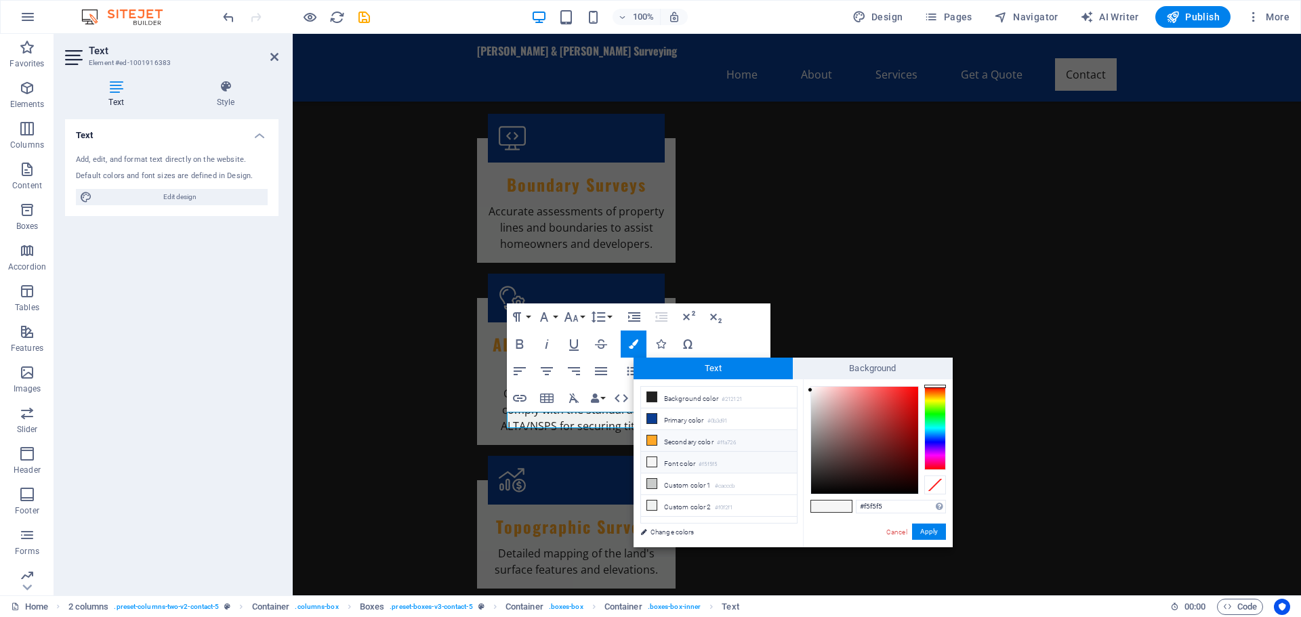
click at [650, 436] on icon at bounding box center [651, 440] width 9 height 9
type input "#ffa726"
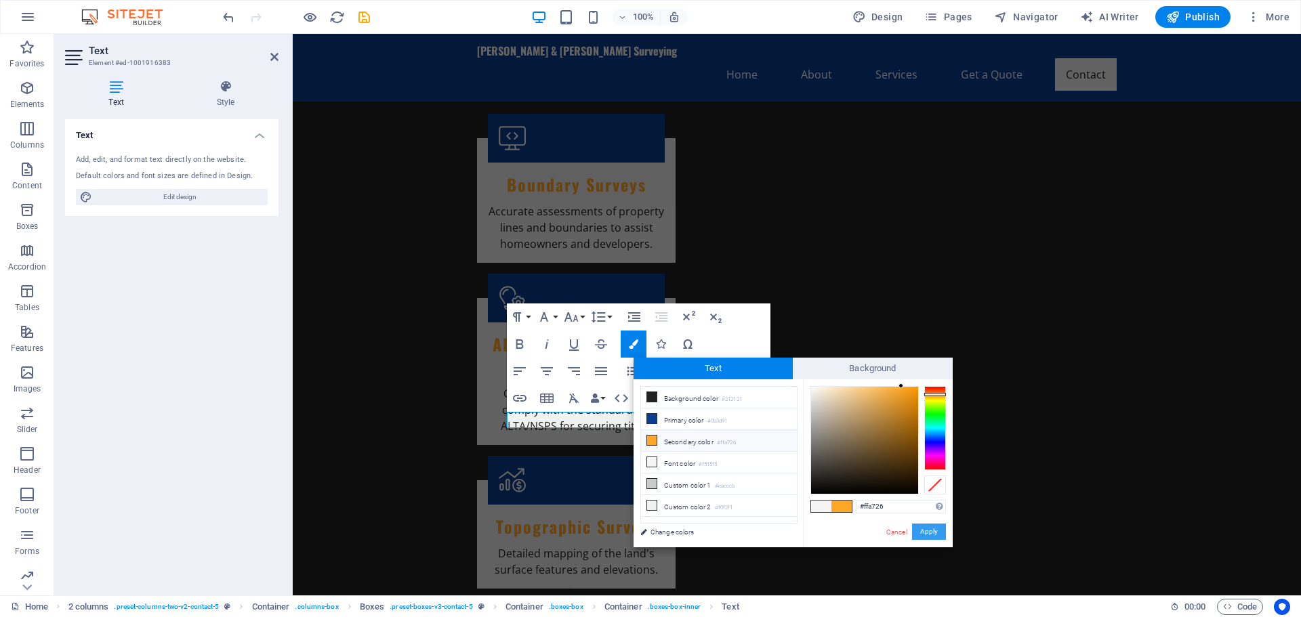
click at [928, 533] on button "Apply" at bounding box center [929, 532] width 34 height 16
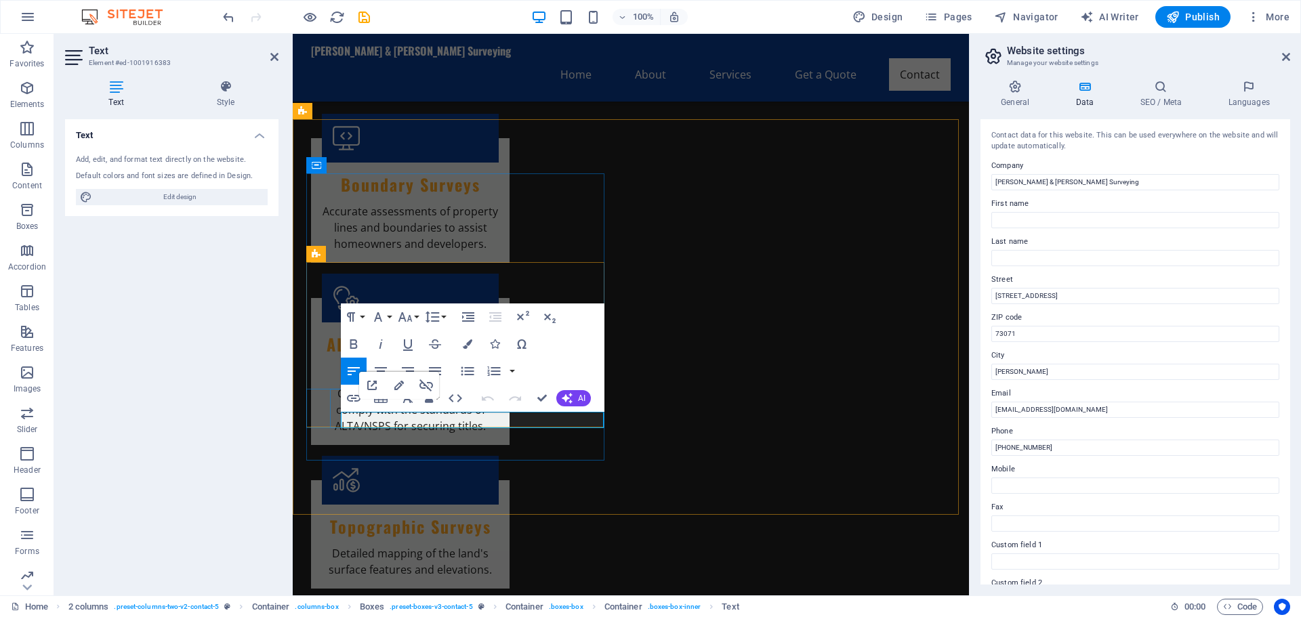
click at [468, 342] on icon "button" at bounding box center [467, 343] width 9 height 9
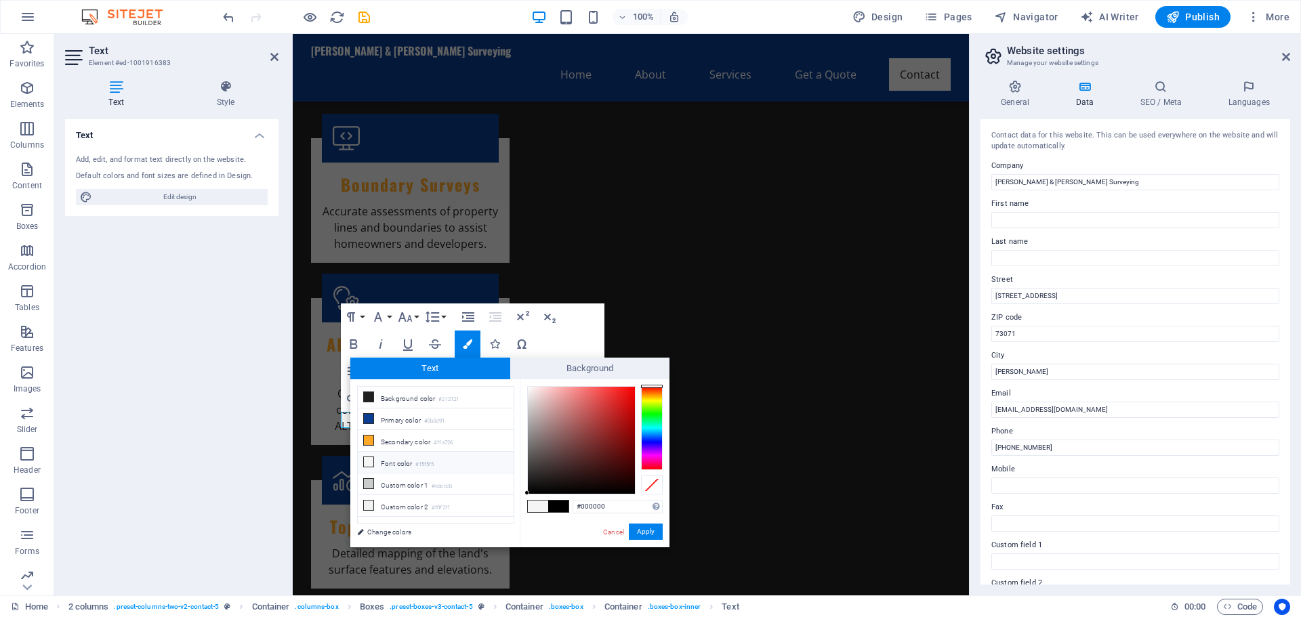
click at [387, 456] on li "Font color #f5f5f5" at bounding box center [436, 463] width 156 height 22
type input "#f5f5f5"
click at [642, 532] on button "Apply" at bounding box center [646, 532] width 34 height 16
